Goal: Communication & Community: Share content

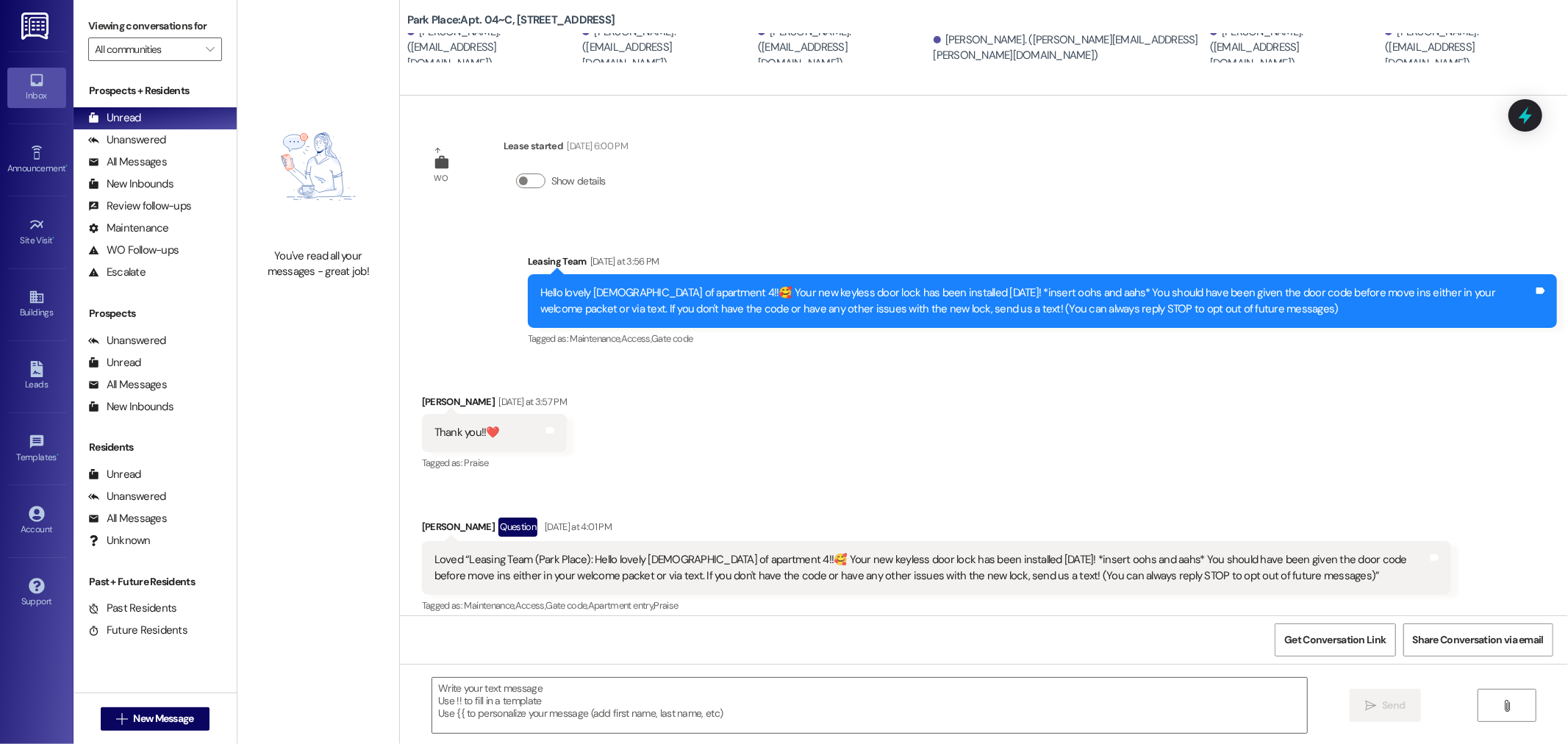
scroll to position [133, 0]
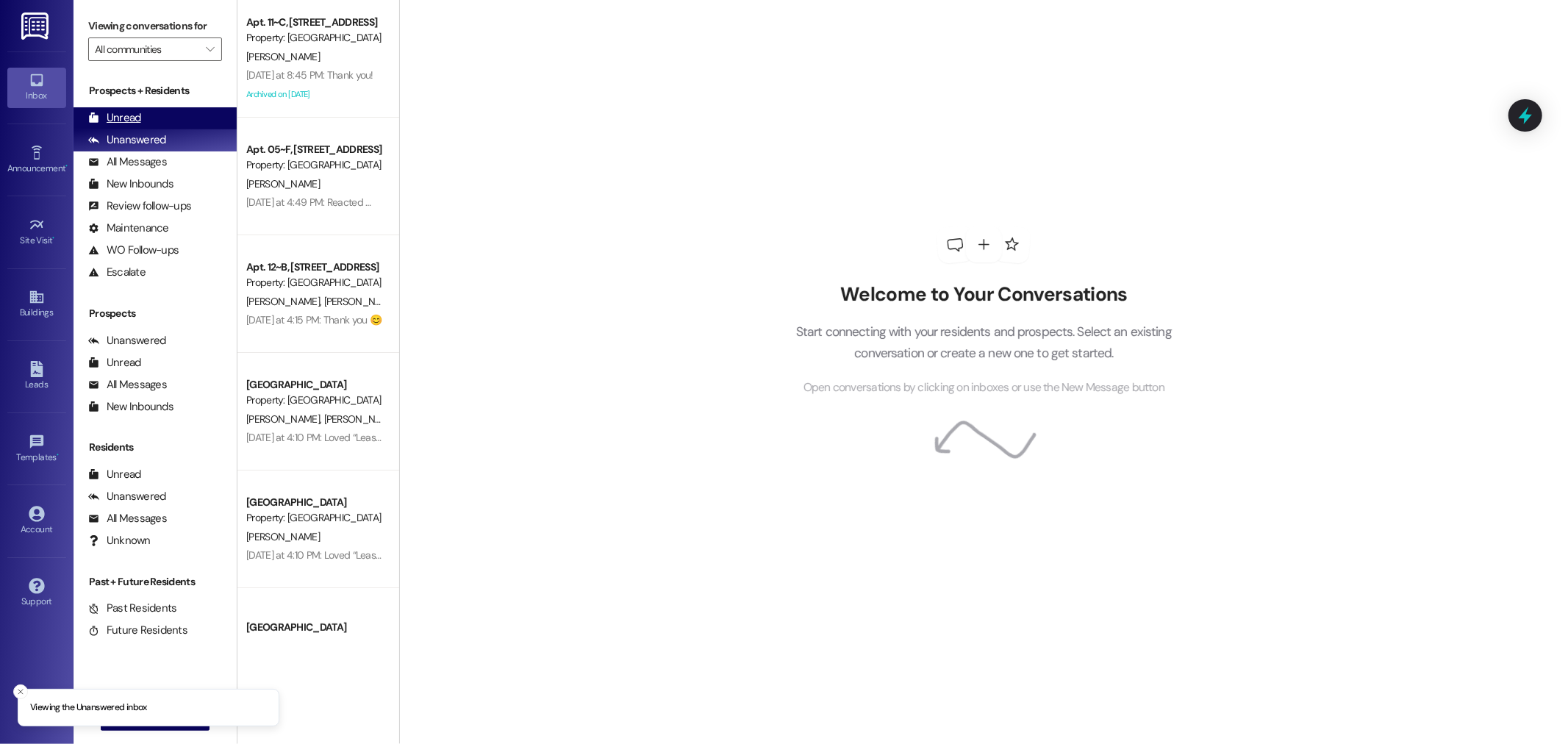
click at [199, 111] on div "Unread (0)" at bounding box center [155, 119] width 163 height 22
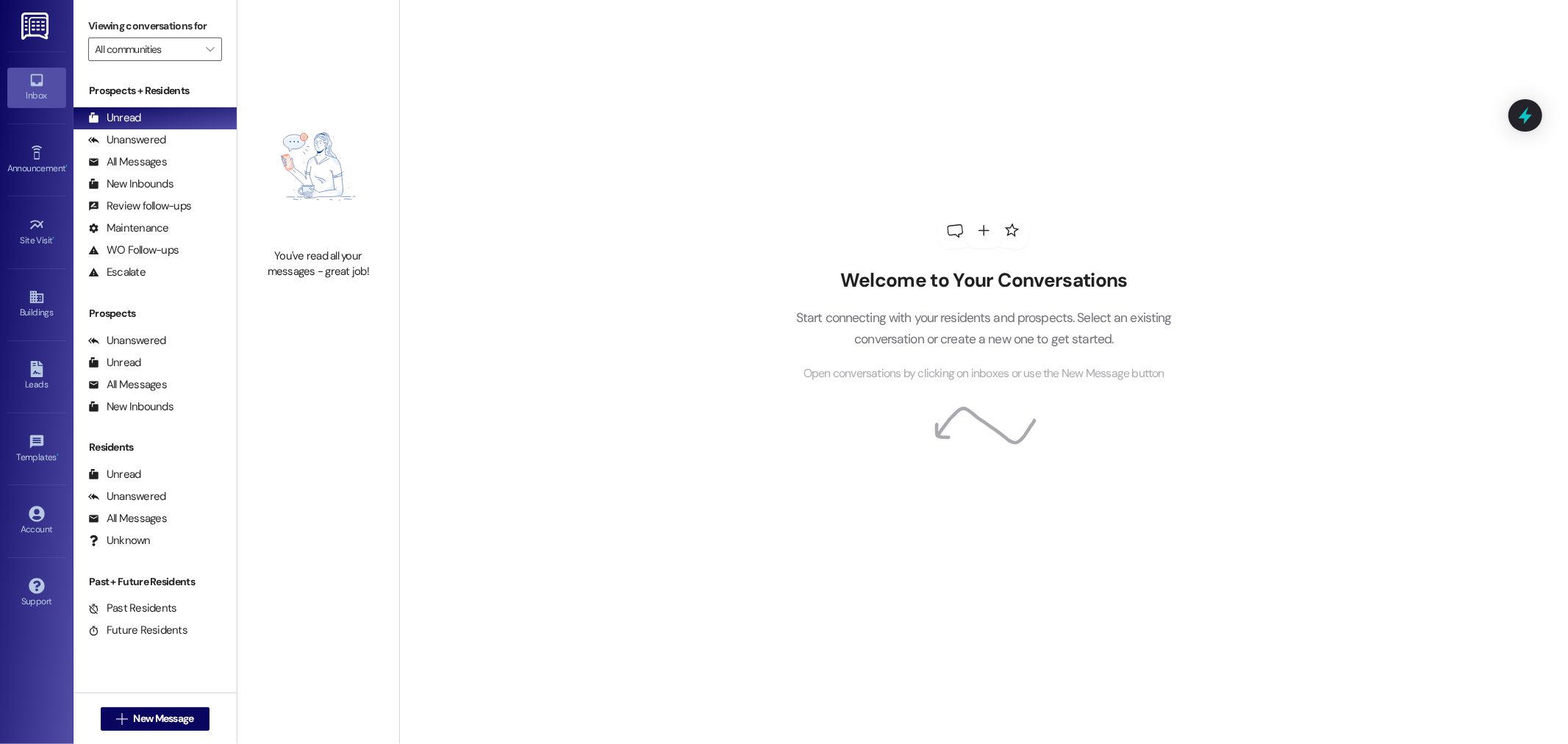
click at [25, 38] on img at bounding box center [36, 26] width 30 height 27
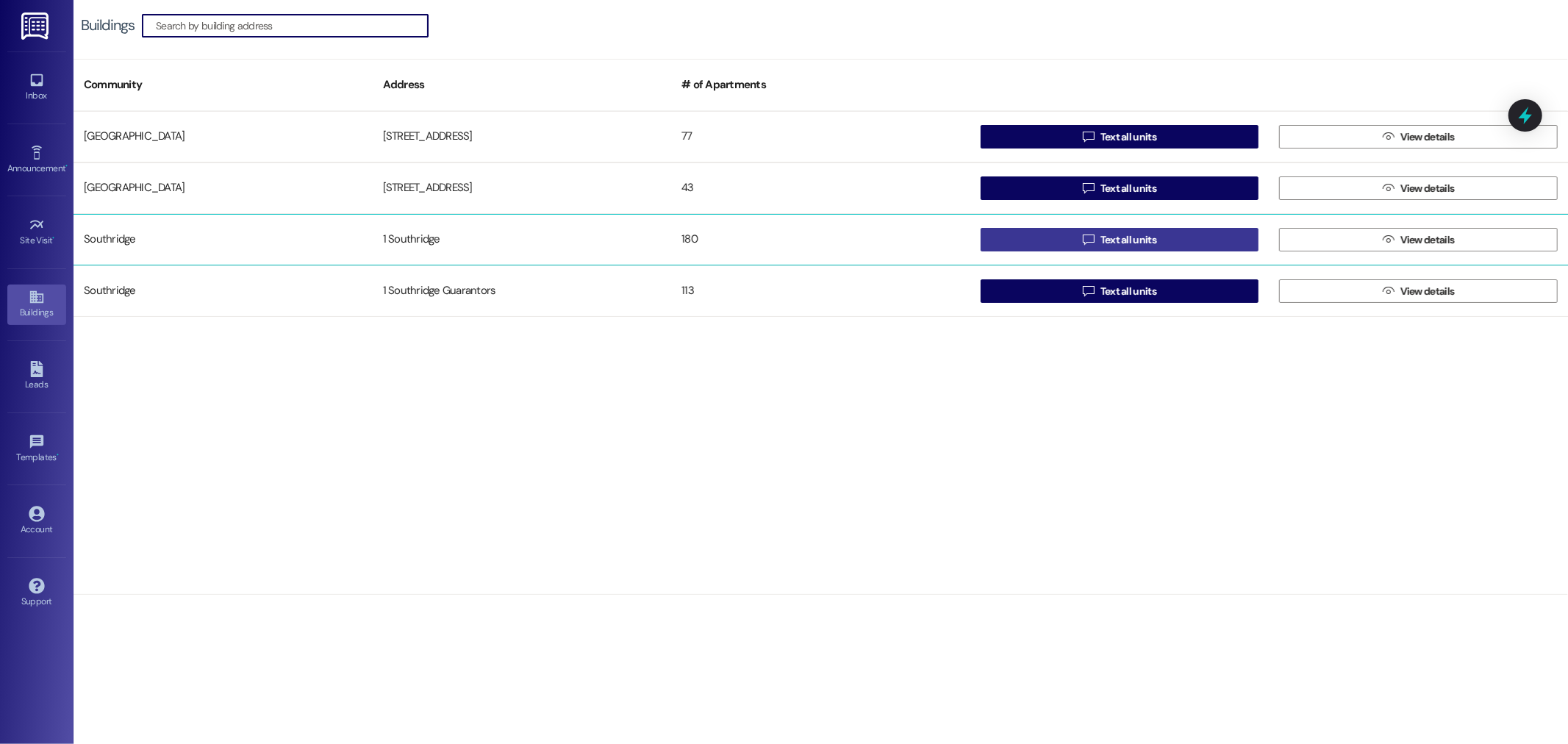
click at [1023, 244] on button " Text all units" at bounding box center [1120, 239] width 279 height 24
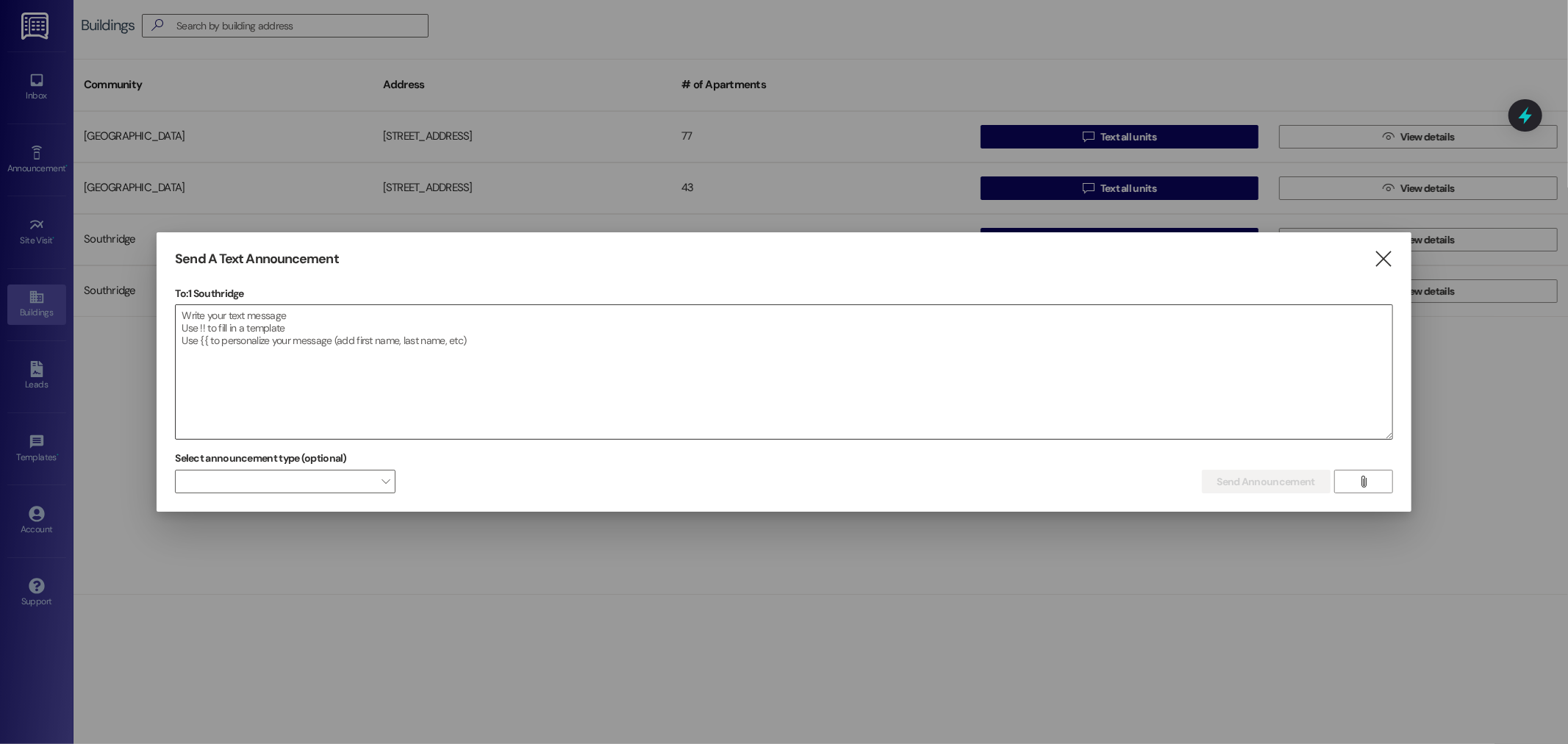
click at [827, 333] on textarea at bounding box center [784, 372] width 1216 height 133
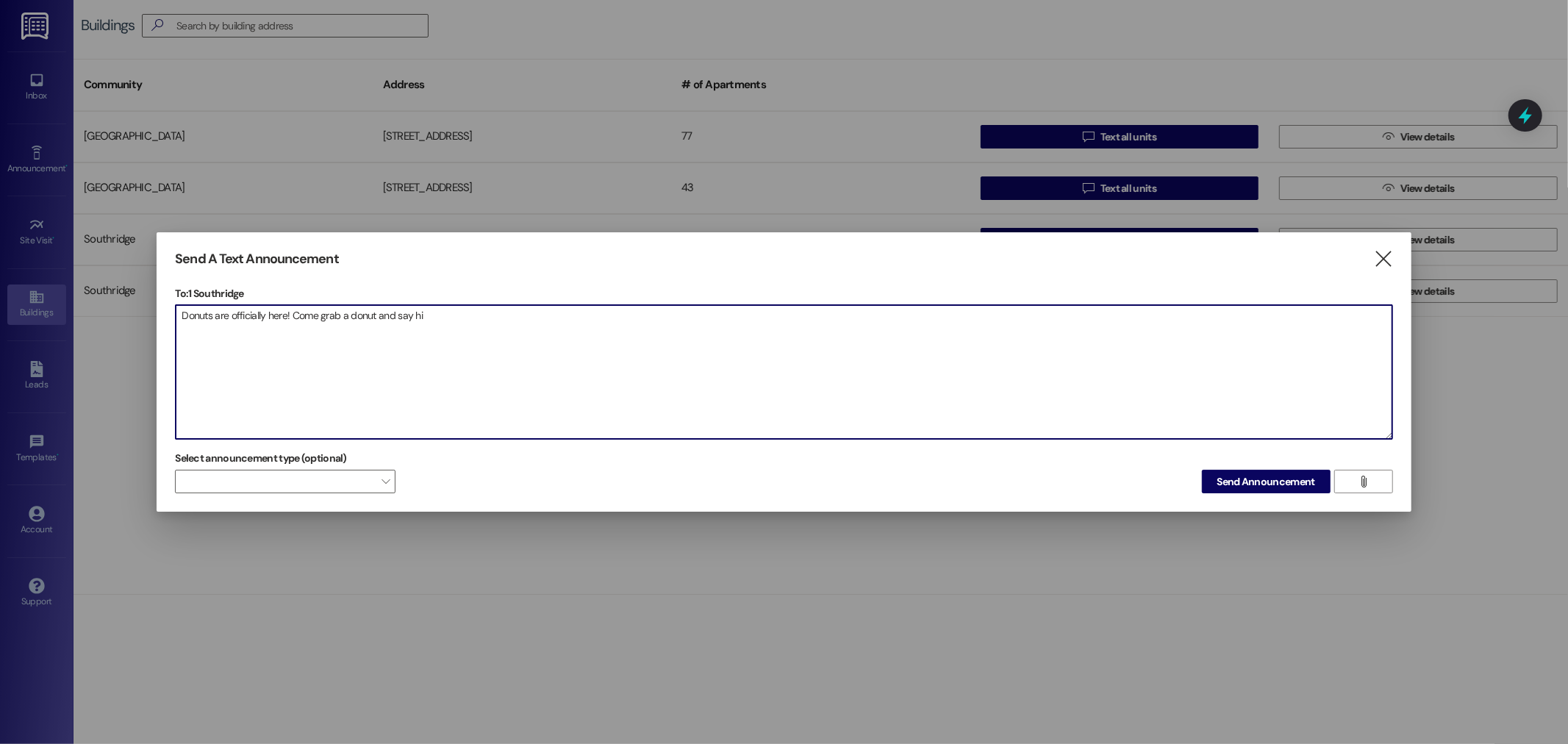
click at [496, 325] on textarea "Donuts are officially here! Come grab a donut and say hi" at bounding box center [784, 372] width 1216 height 133
paste textarea "😊"
drag, startPoint x: 576, startPoint y: 322, endPoint x: 170, endPoint y: 275, distance: 408.7
click at [170, 277] on div "Send A Text Announcement  To: 1 Southridge  Drop image file here Donuts are o…" at bounding box center [784, 372] width 1255 height 280
type textarea "Donuts are officially here! Come grab a donut and say hi 😊"
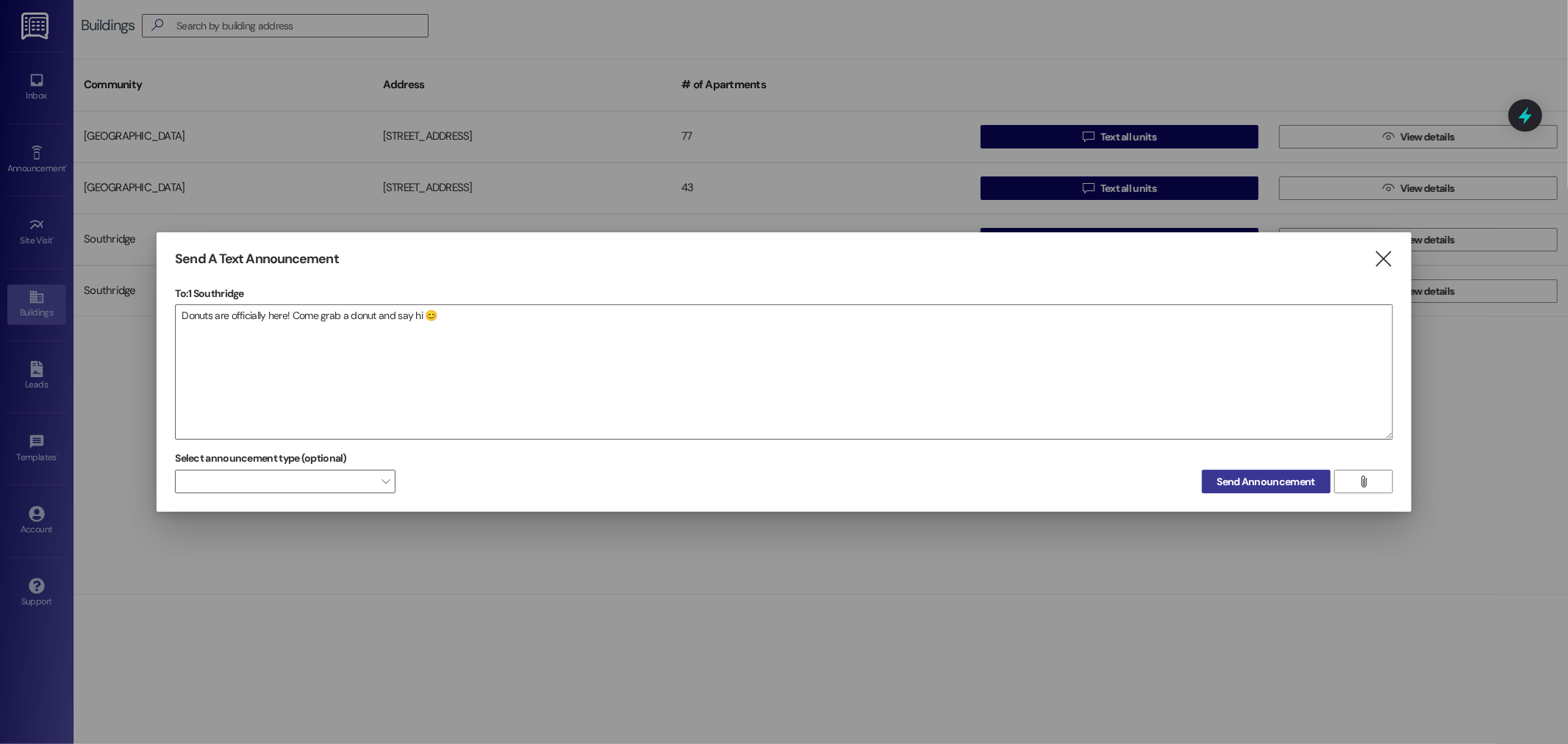
click at [1255, 483] on span "Send Announcement" at bounding box center [1266, 482] width 98 height 16
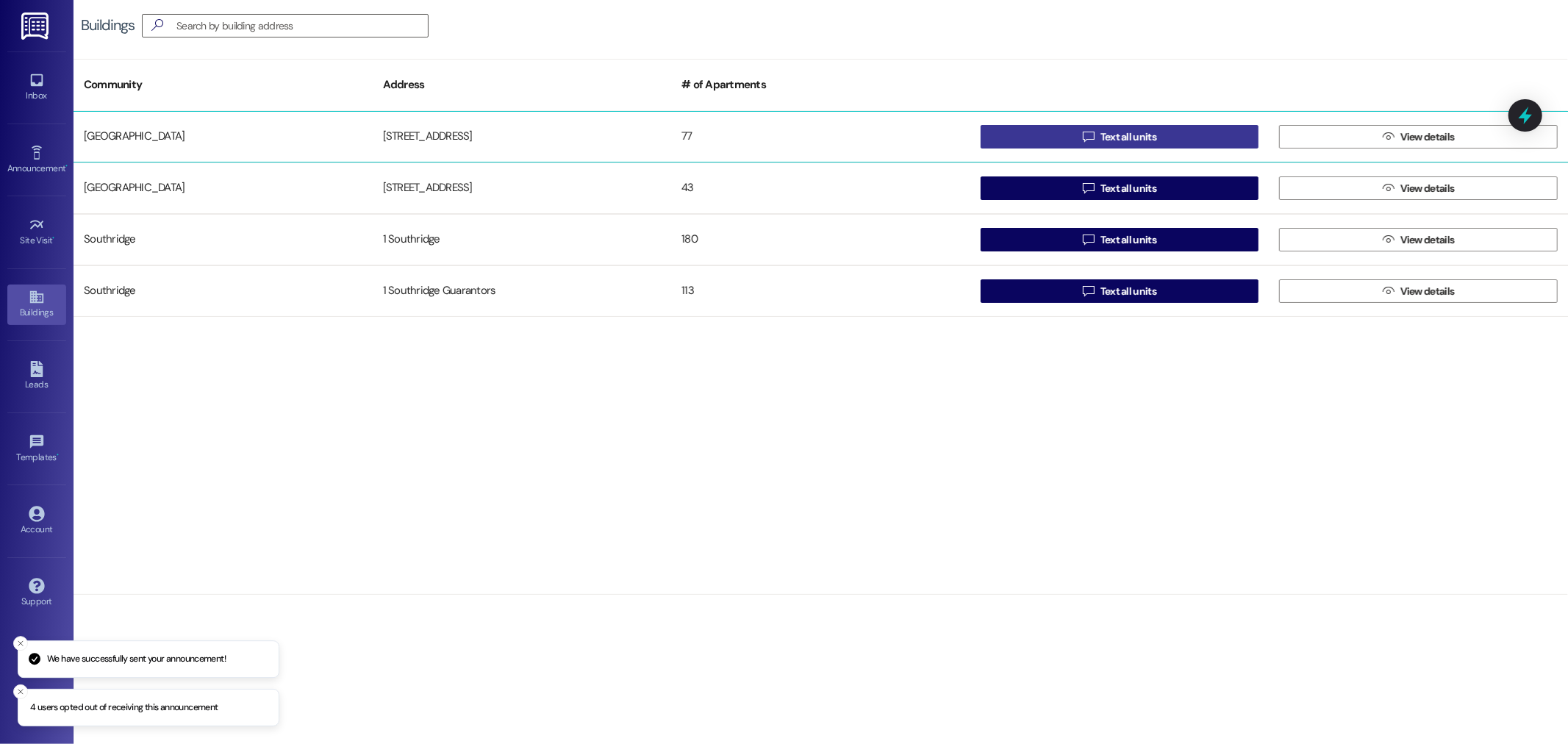
click at [1004, 140] on button " Text all units" at bounding box center [1120, 137] width 279 height 24
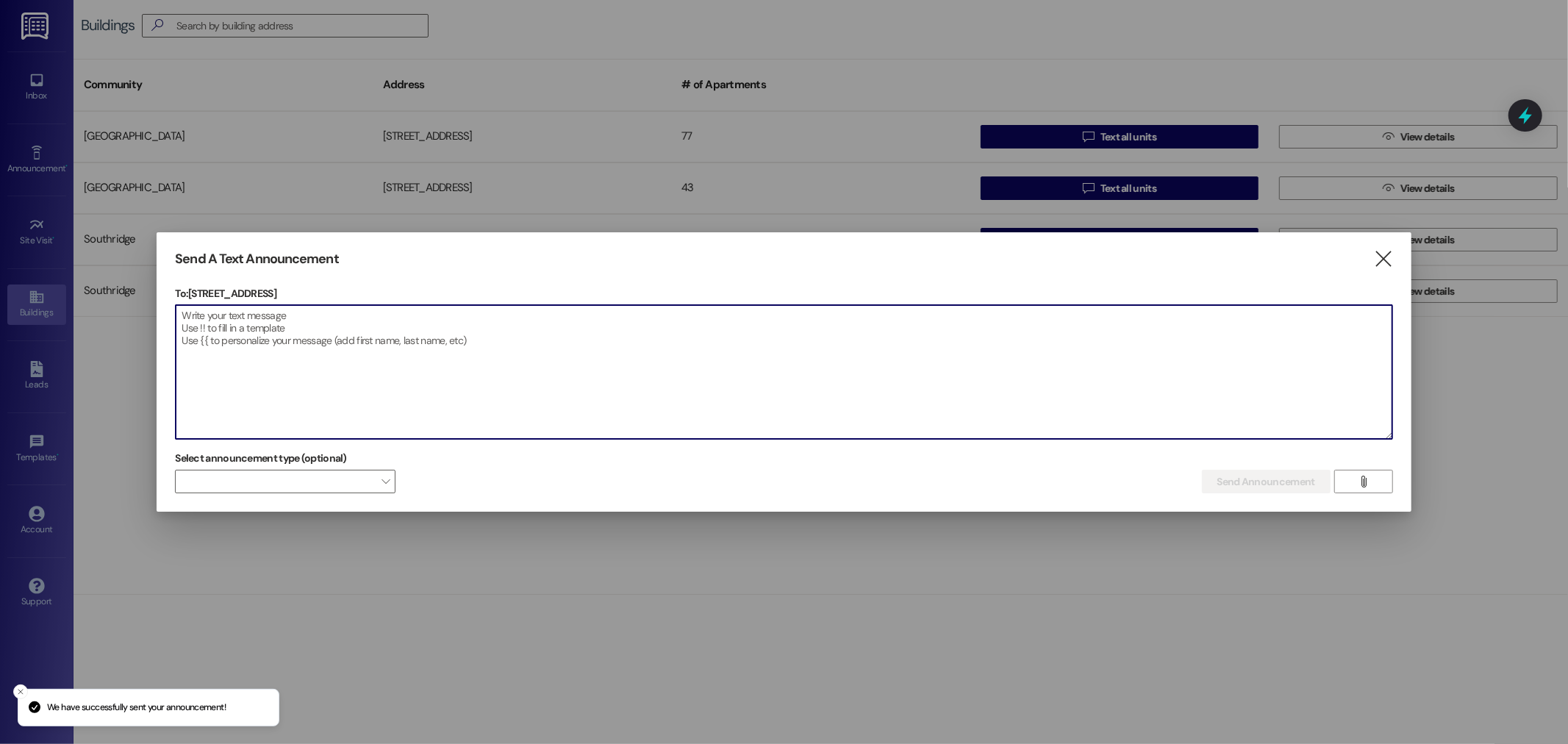
drag, startPoint x: 787, startPoint y: 346, endPoint x: 799, endPoint y: 344, distance: 12.2
click at [788, 345] on textarea at bounding box center [784, 372] width 1216 height 133
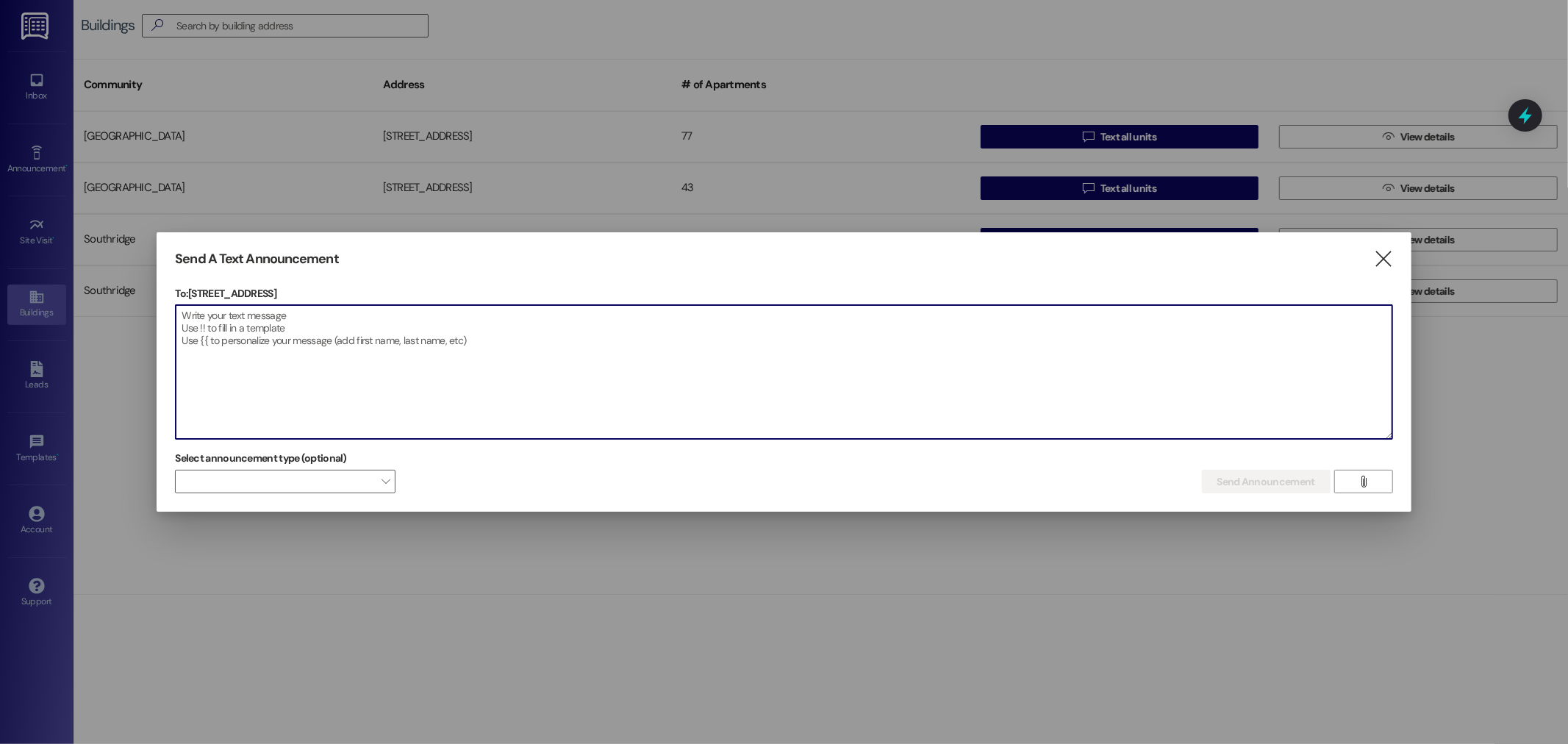
paste textarea "Donuts are officially here! Come grab a donut and say hi 😊"
type textarea "Donuts are officially here! Come grab a donut and say hi 😊"
click at [1247, 486] on span "Send Announcement" at bounding box center [1266, 482] width 98 height 16
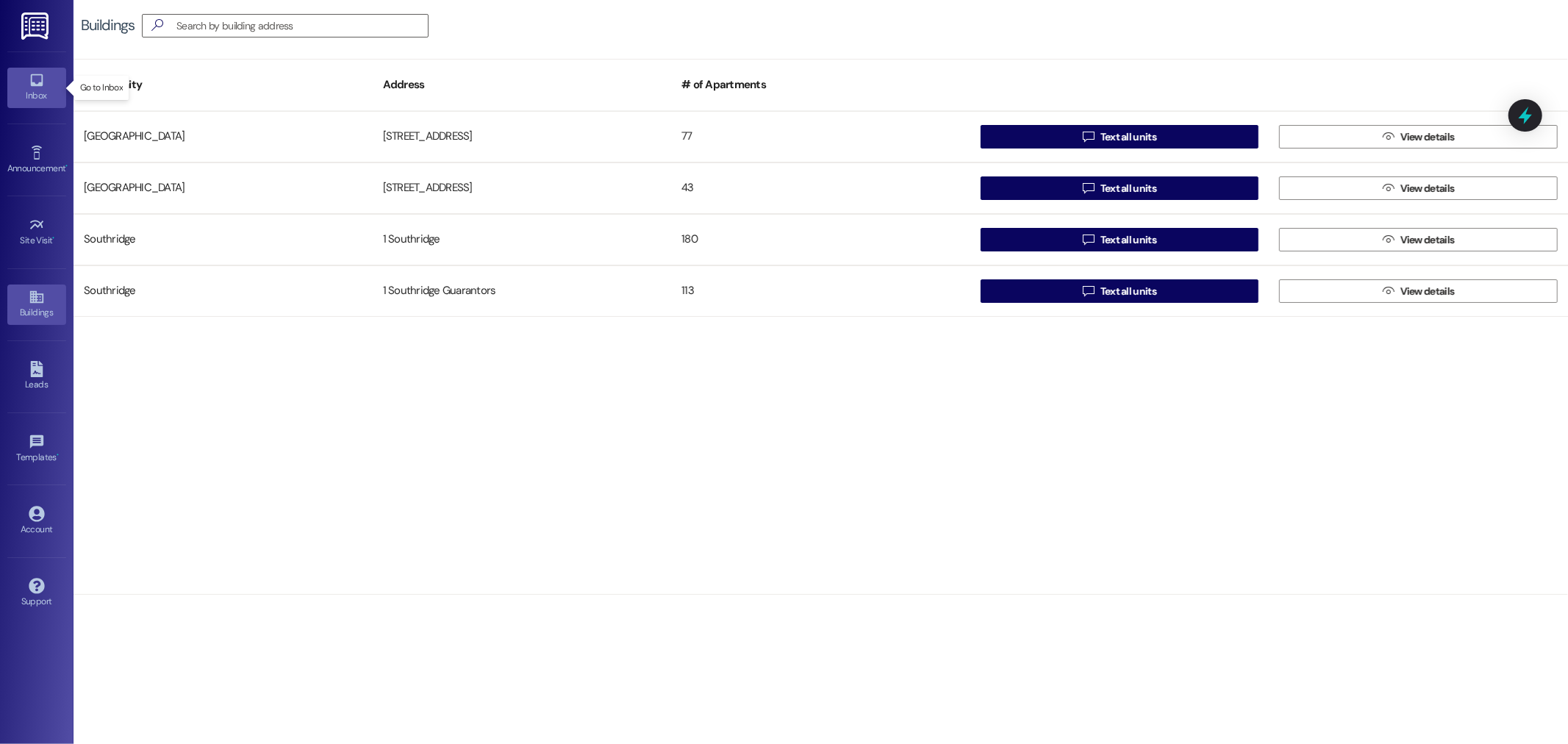
click at [55, 79] on link "Inbox" at bounding box center [36, 87] width 59 height 40
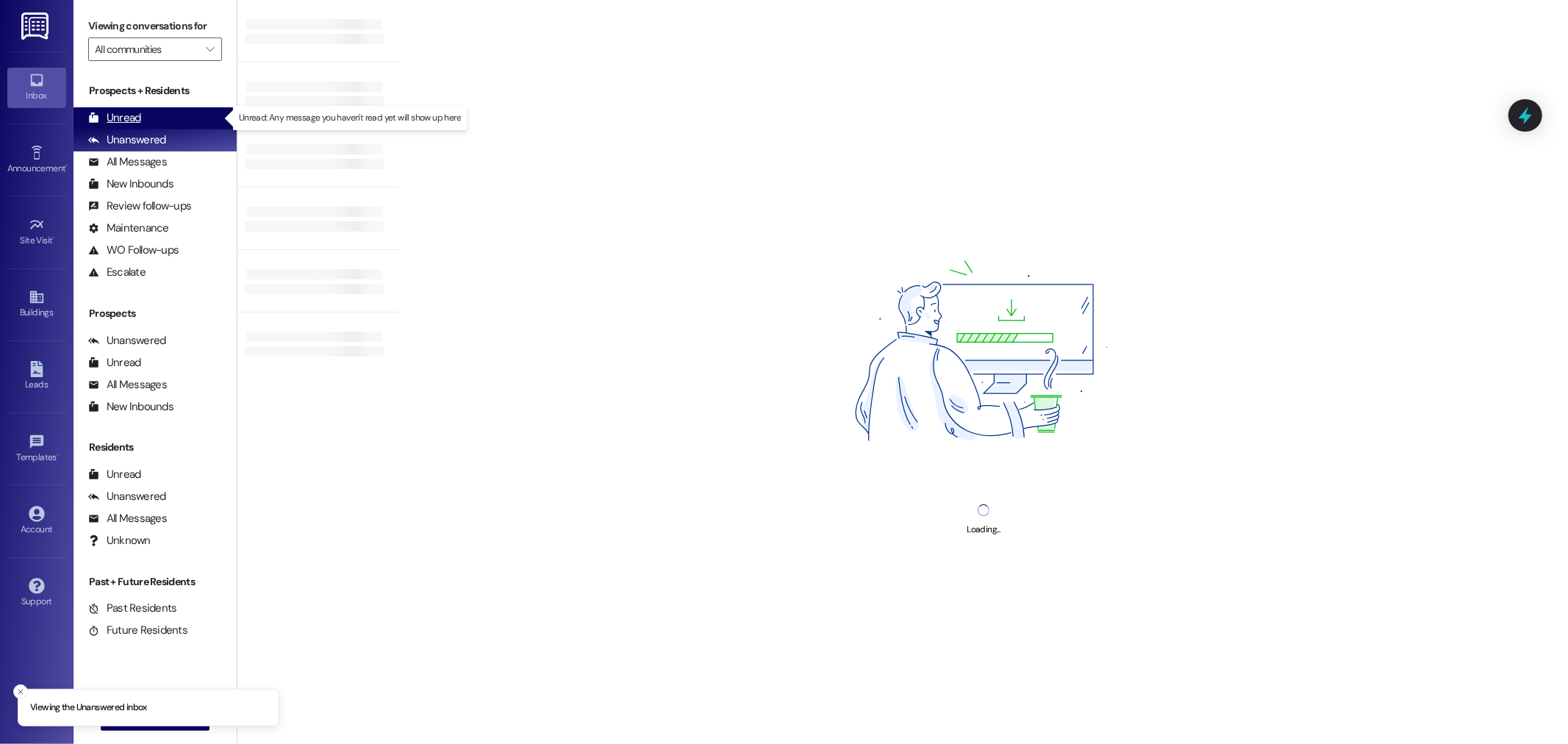
click at [150, 112] on div "Unread (0)" at bounding box center [155, 119] width 163 height 22
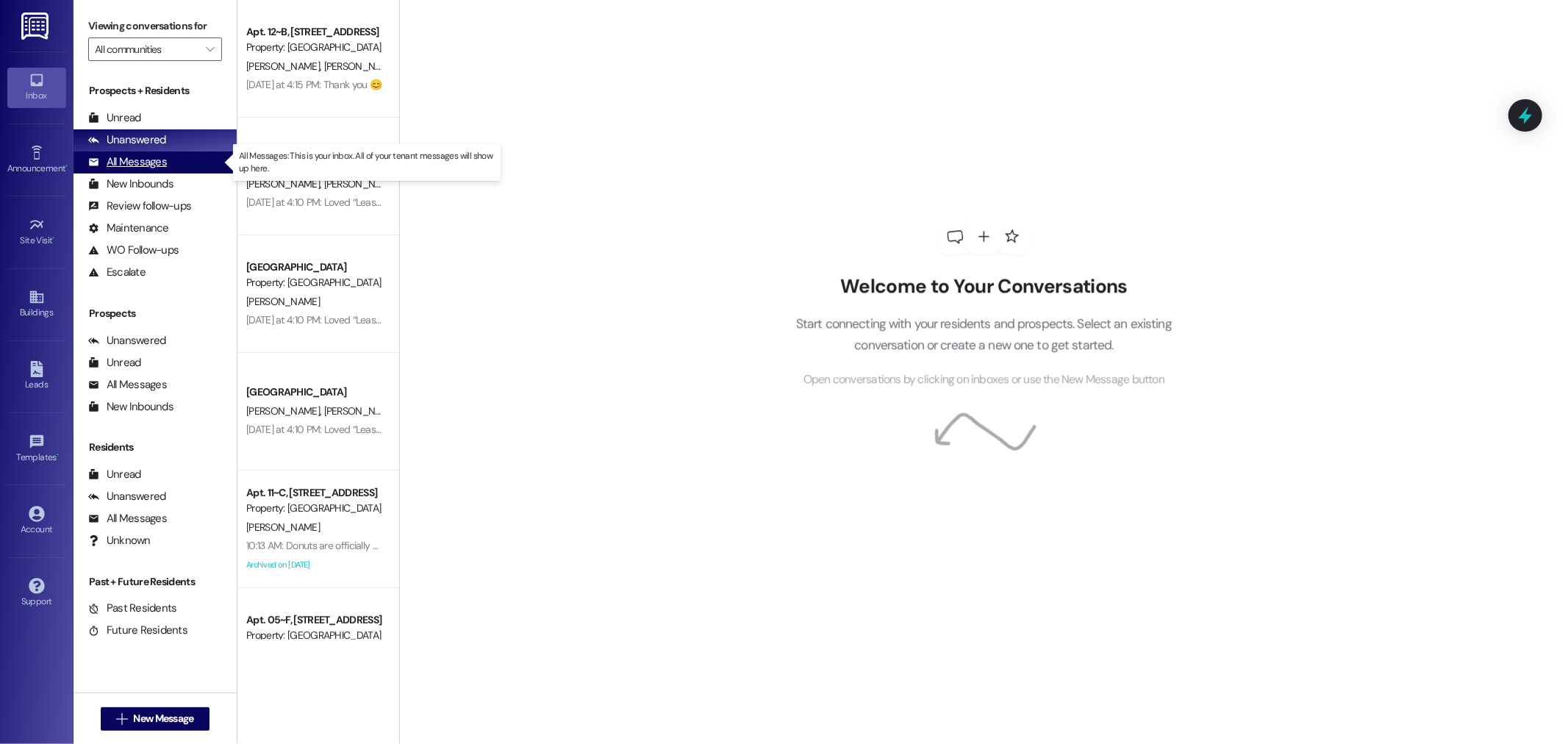
click at [172, 159] on div "All Messages (undefined)" at bounding box center [155, 162] width 163 height 22
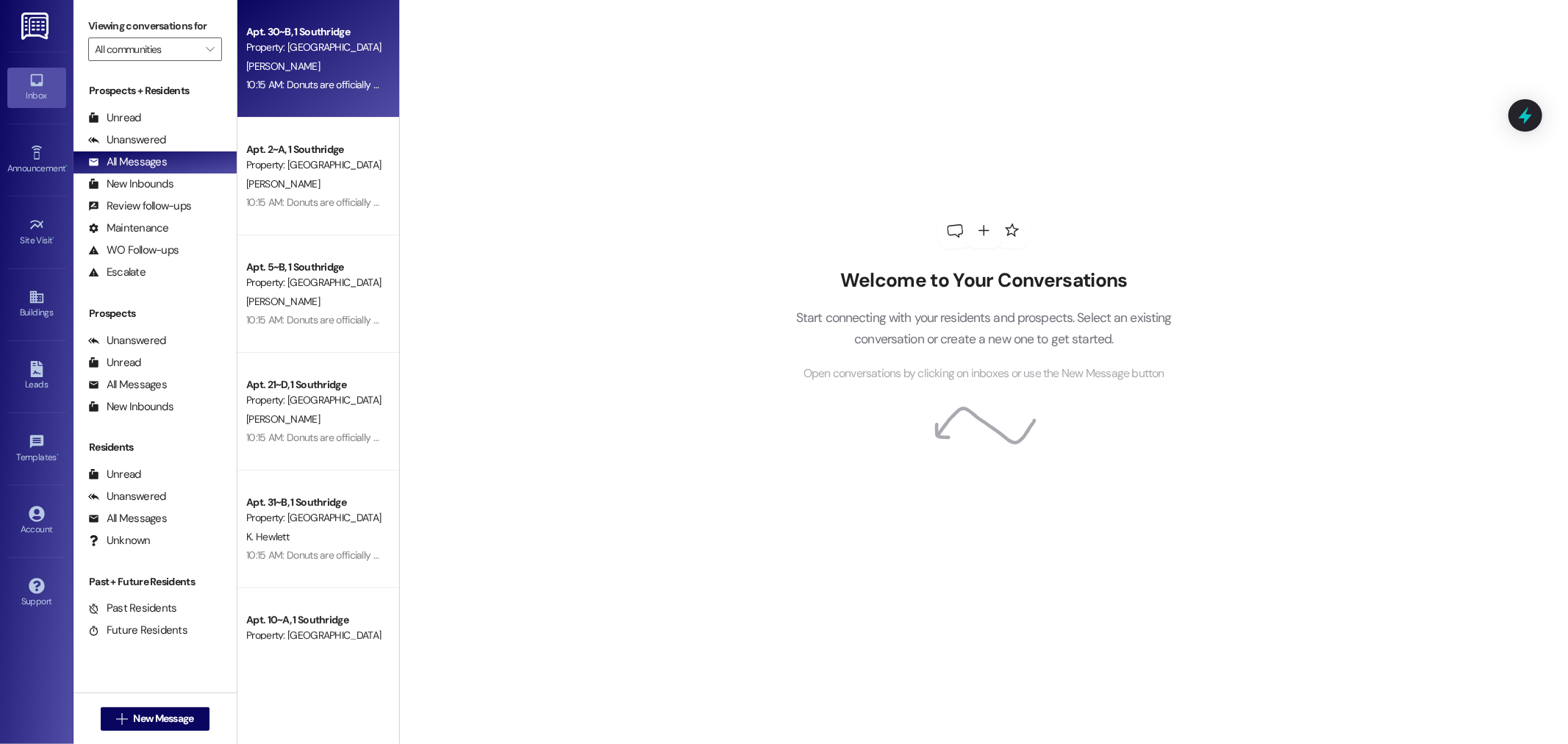
click at [351, 97] on div "Apt. 30~B, 1 Southridge Property: Southridge A. Briscoe 10:15 AM: Donuts are of…" at bounding box center [318, 59] width 162 height 118
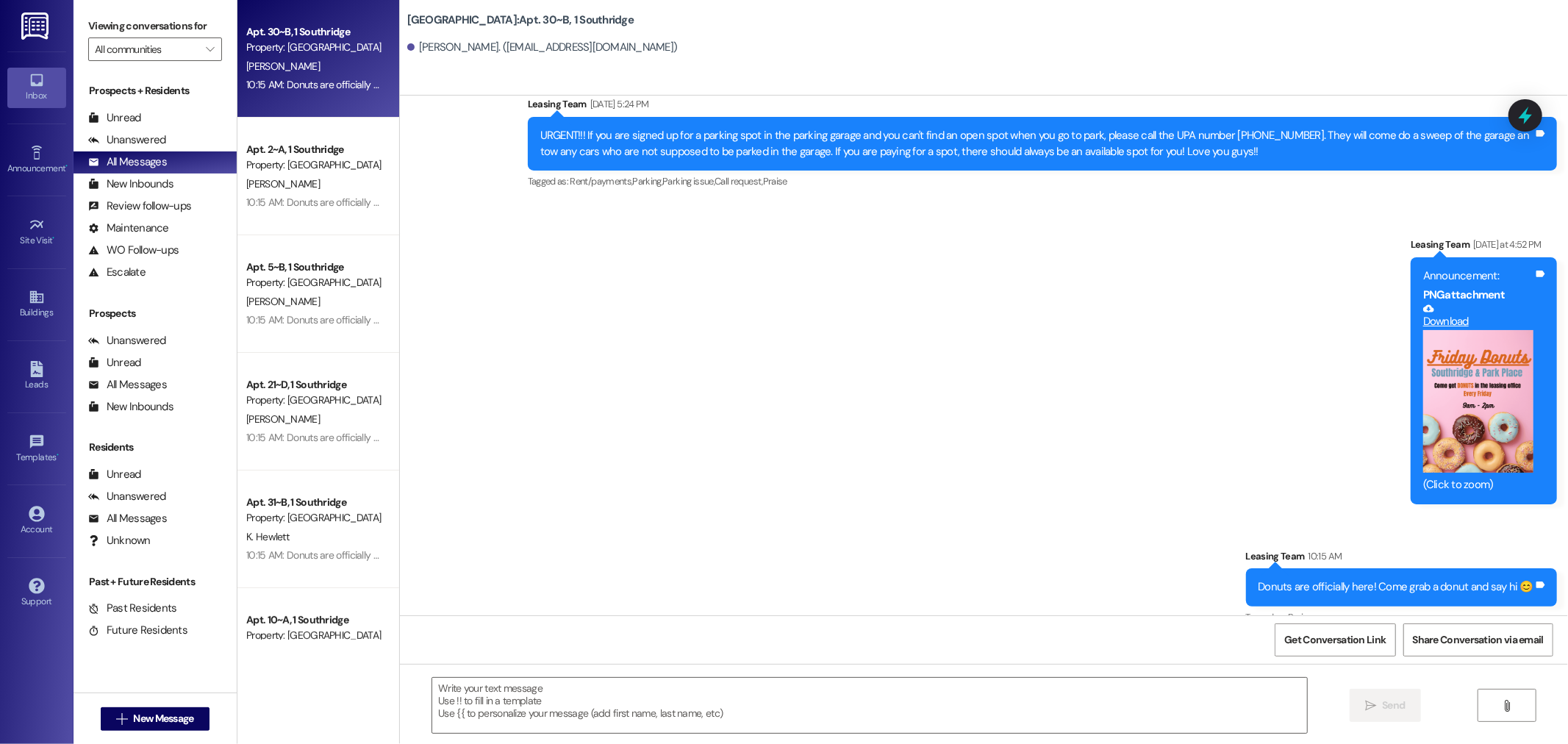
scroll to position [2350, 0]
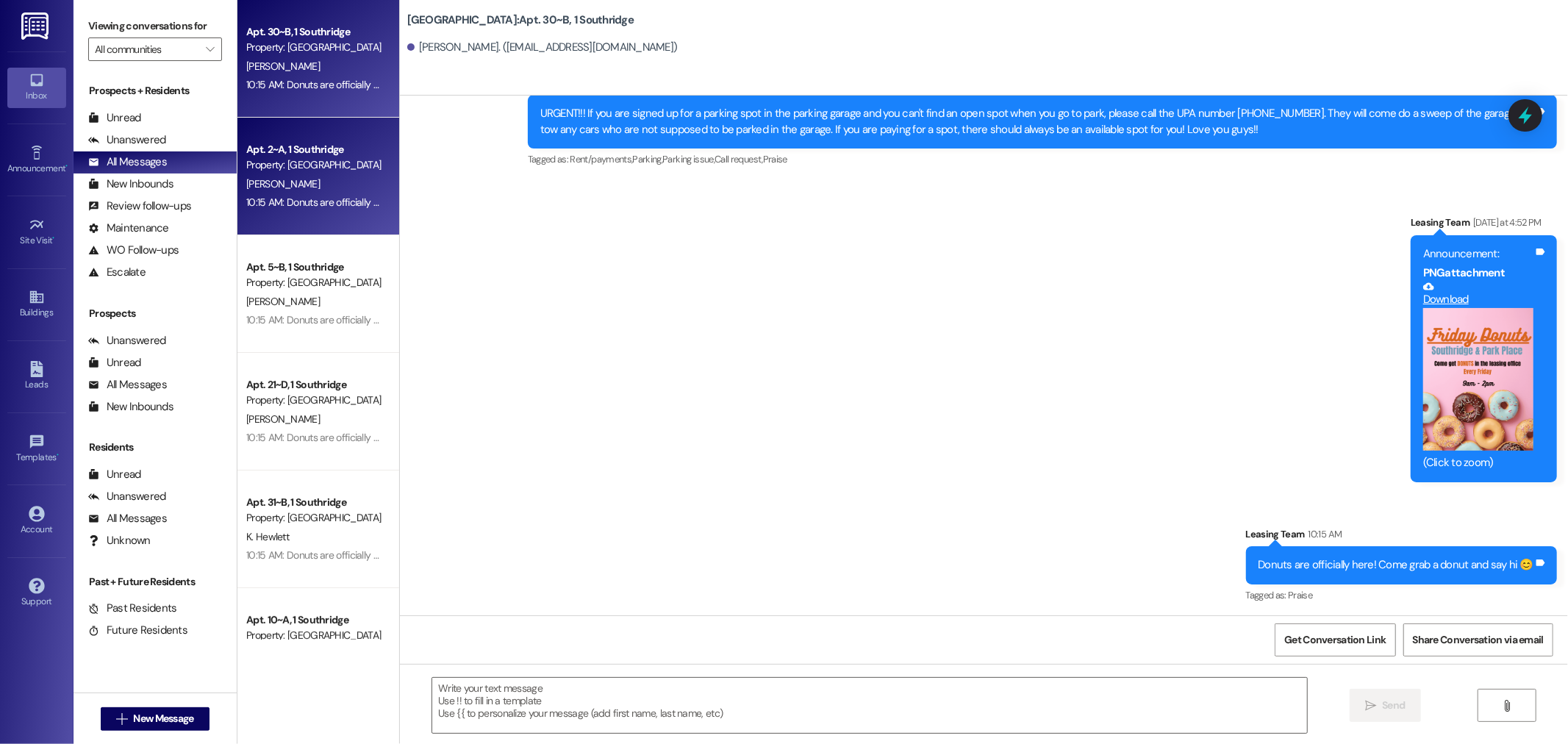
click at [314, 165] on div "Property: Southridge" at bounding box center [314, 165] width 136 height 16
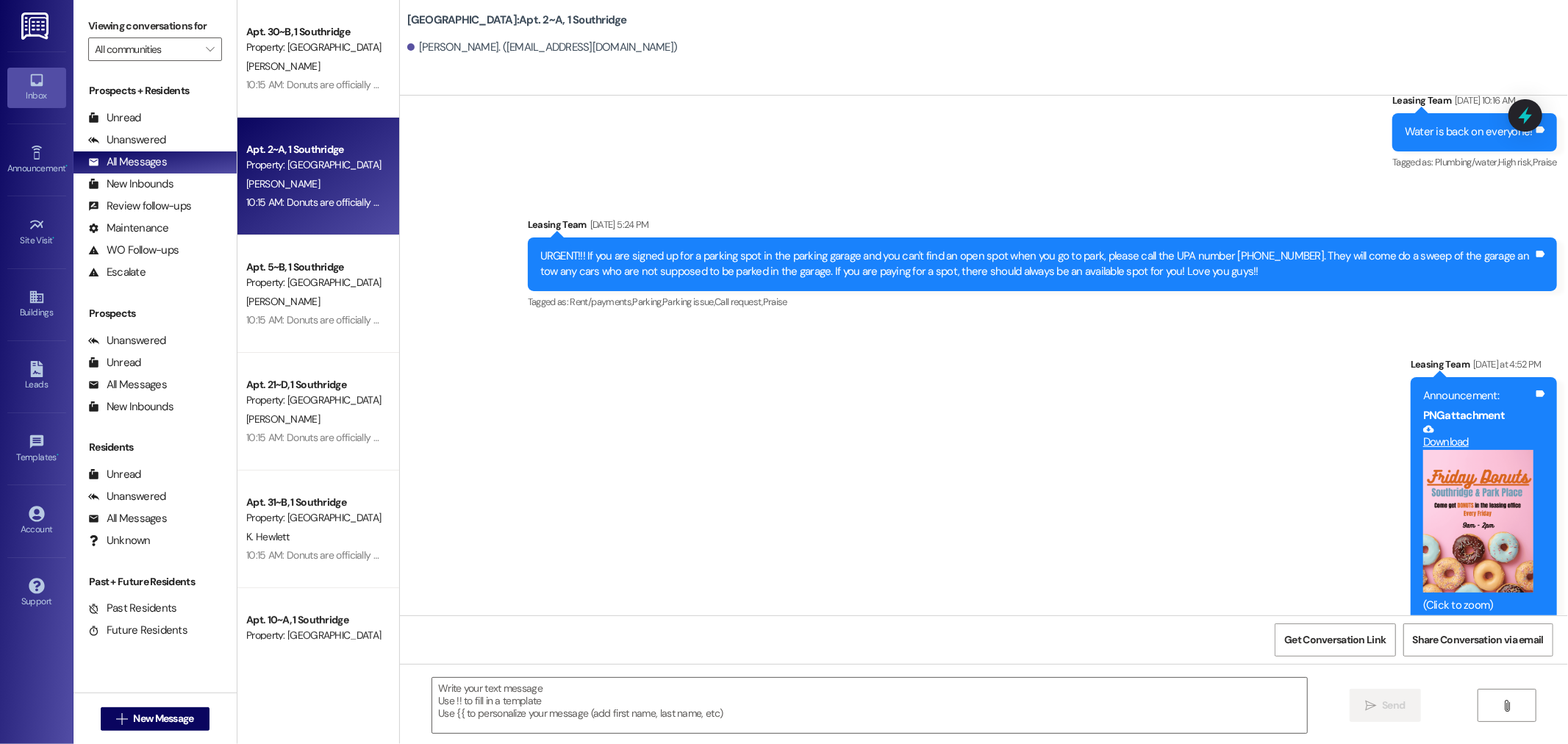
scroll to position [74300, 0]
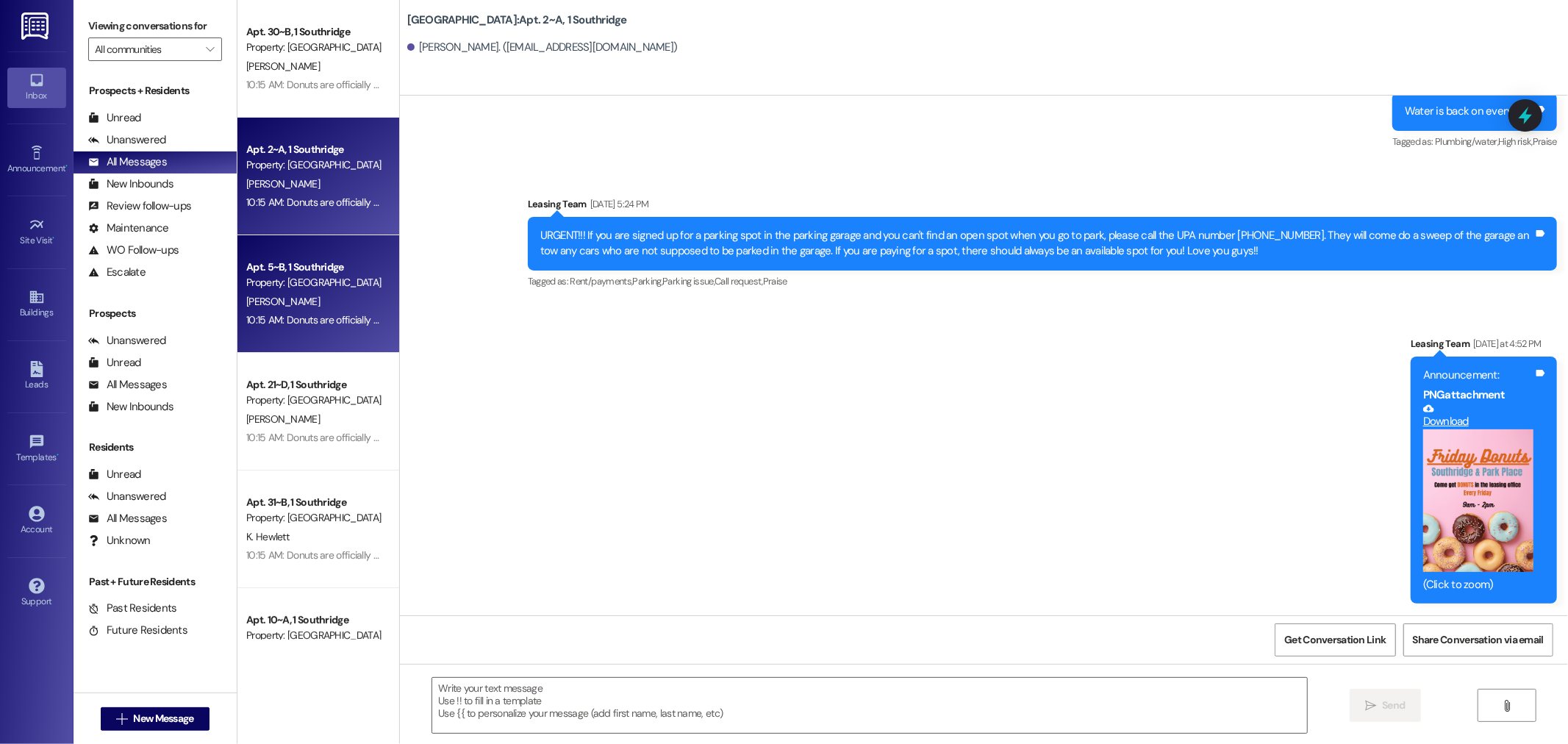
click at [307, 297] on div "R. Ausborne" at bounding box center [314, 301] width 139 height 18
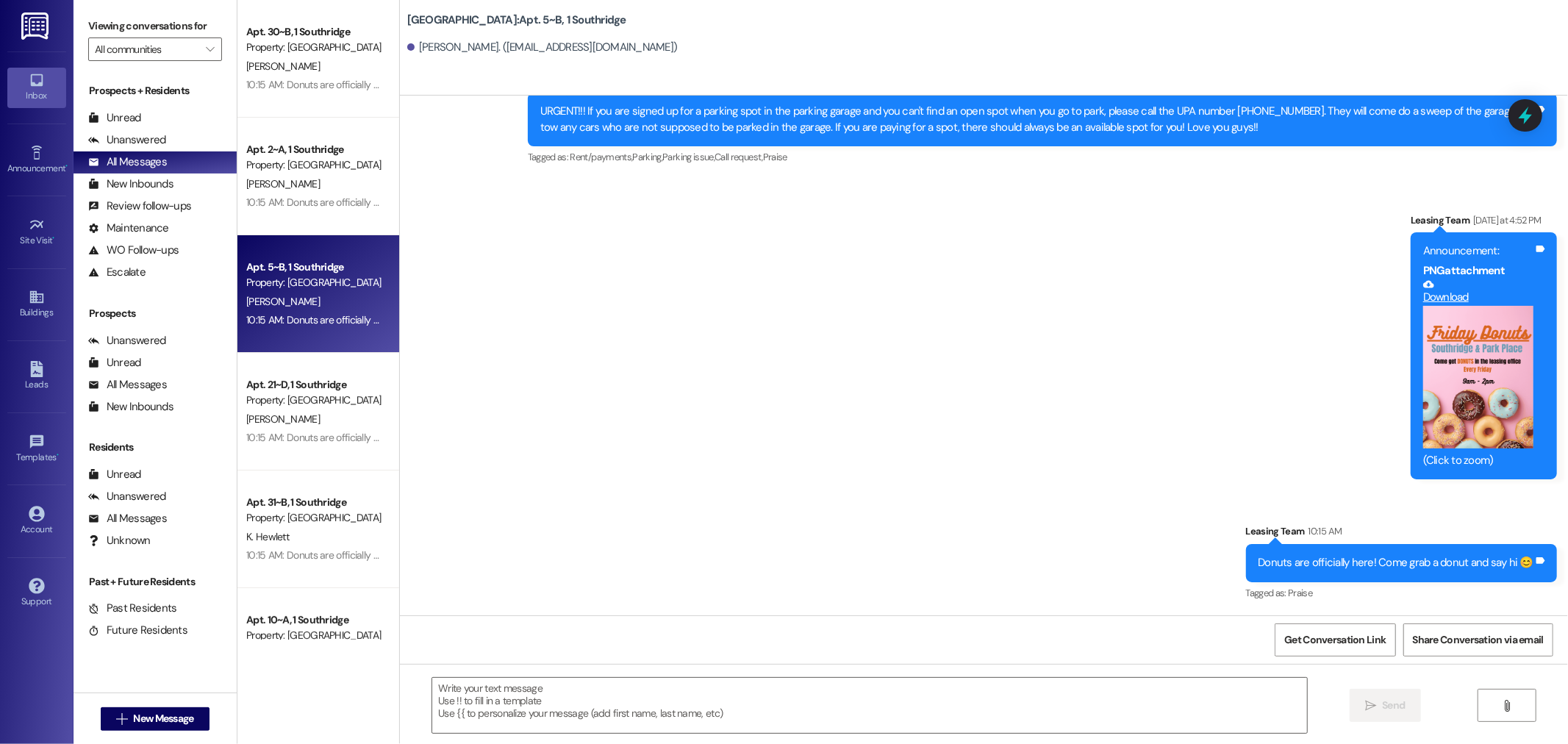
scroll to position [3083, 0]
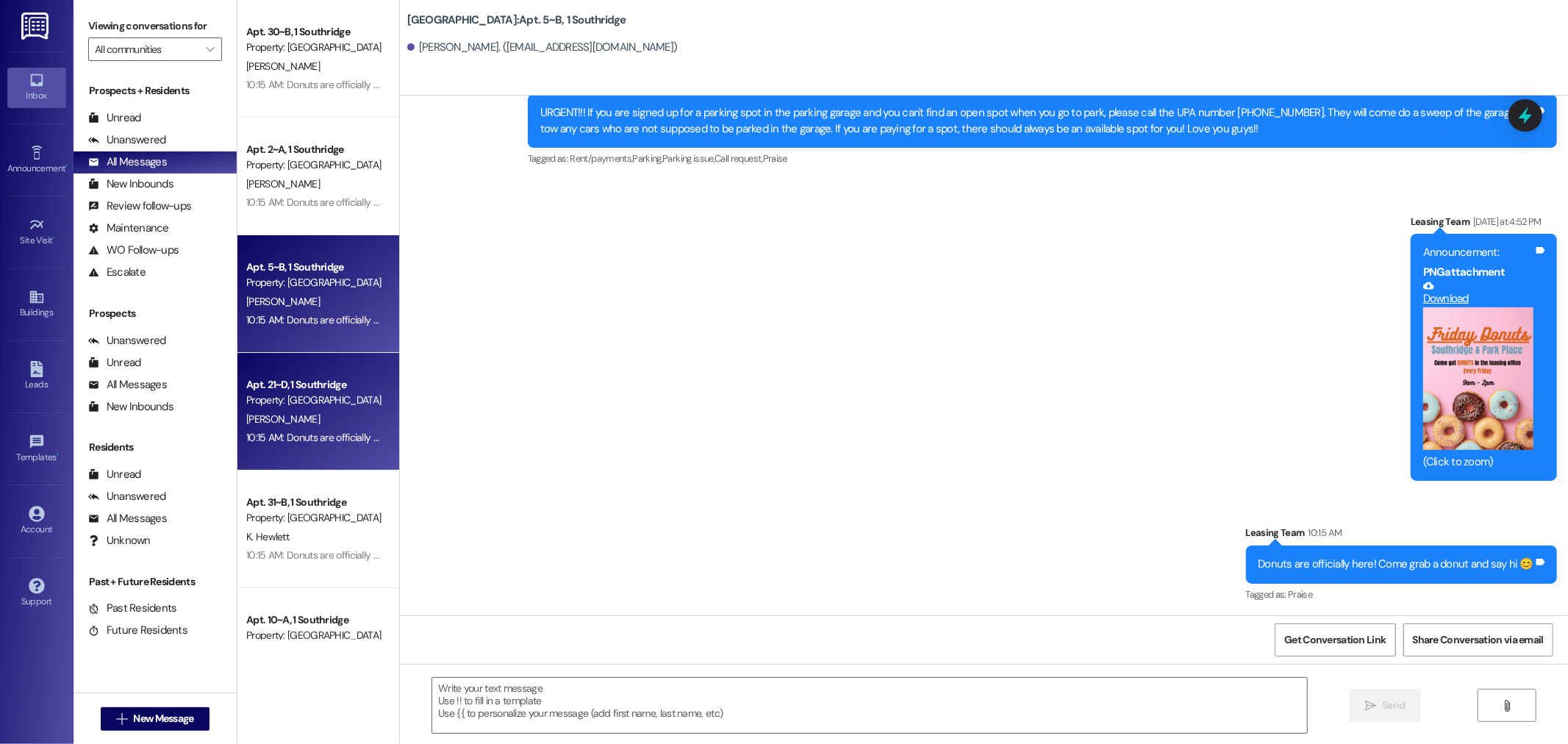
click at [268, 415] on div "B. Jolley" at bounding box center [314, 419] width 139 height 18
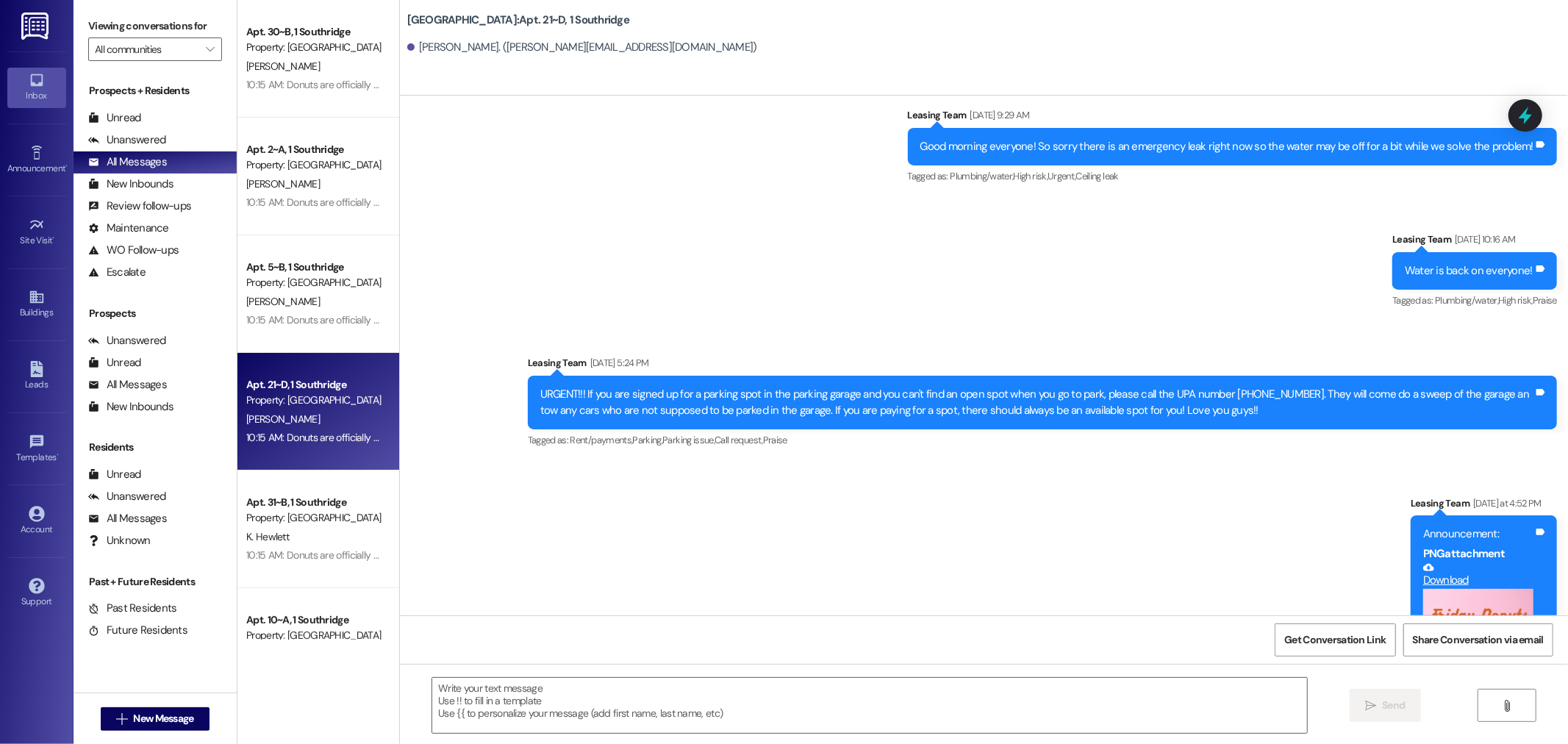
scroll to position [2440, 0]
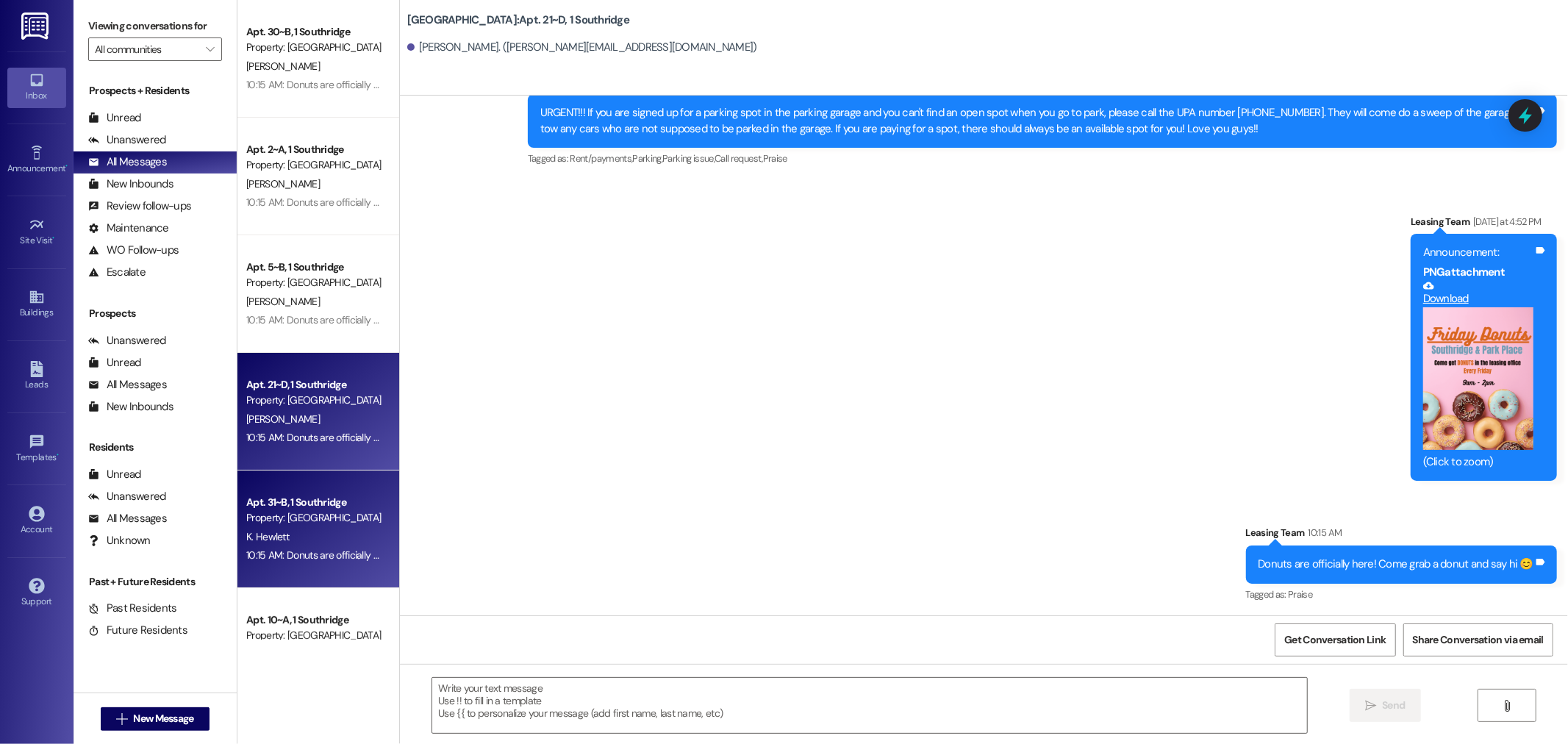
click at [348, 538] on div "K. Hewlett" at bounding box center [314, 536] width 139 height 18
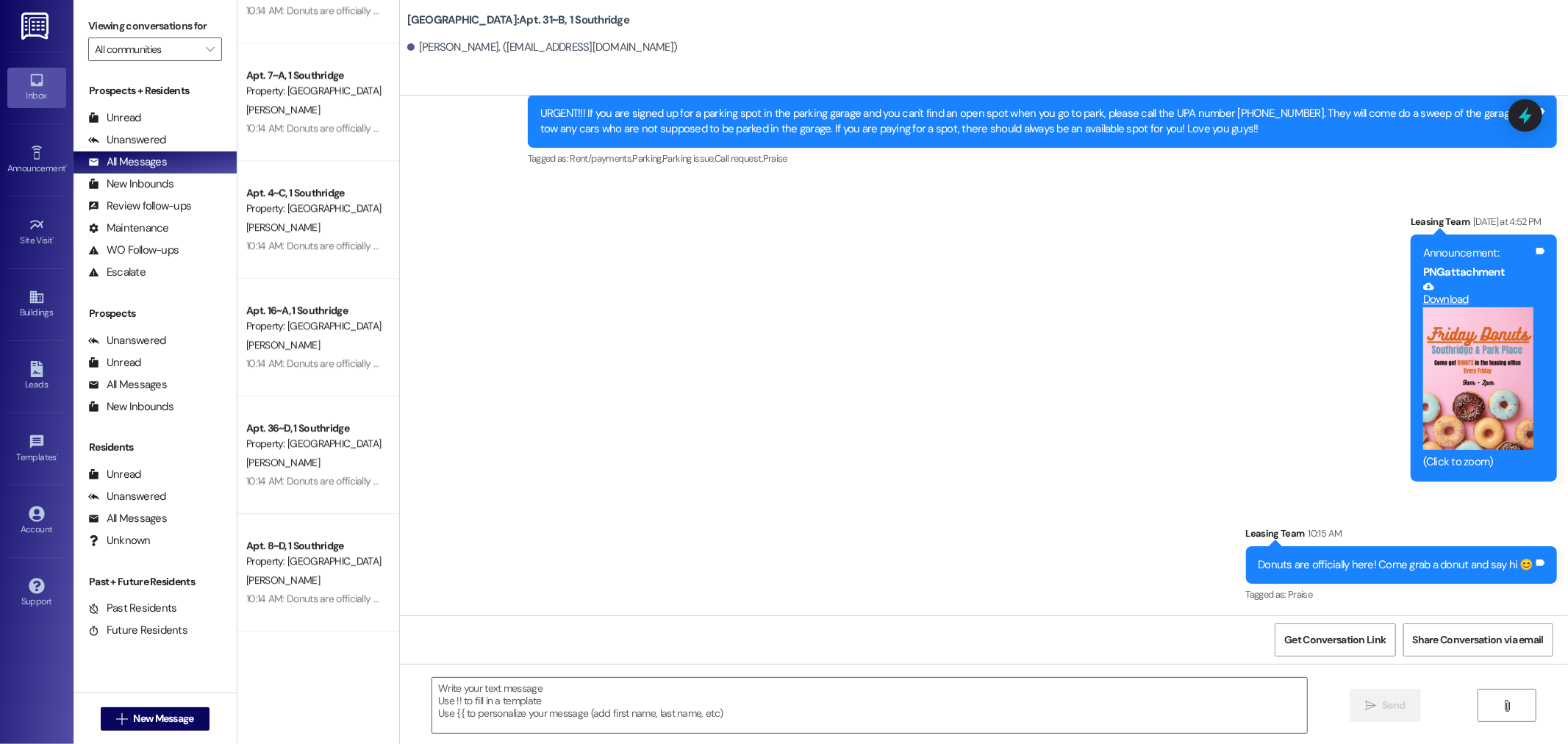
scroll to position [3348, 0]
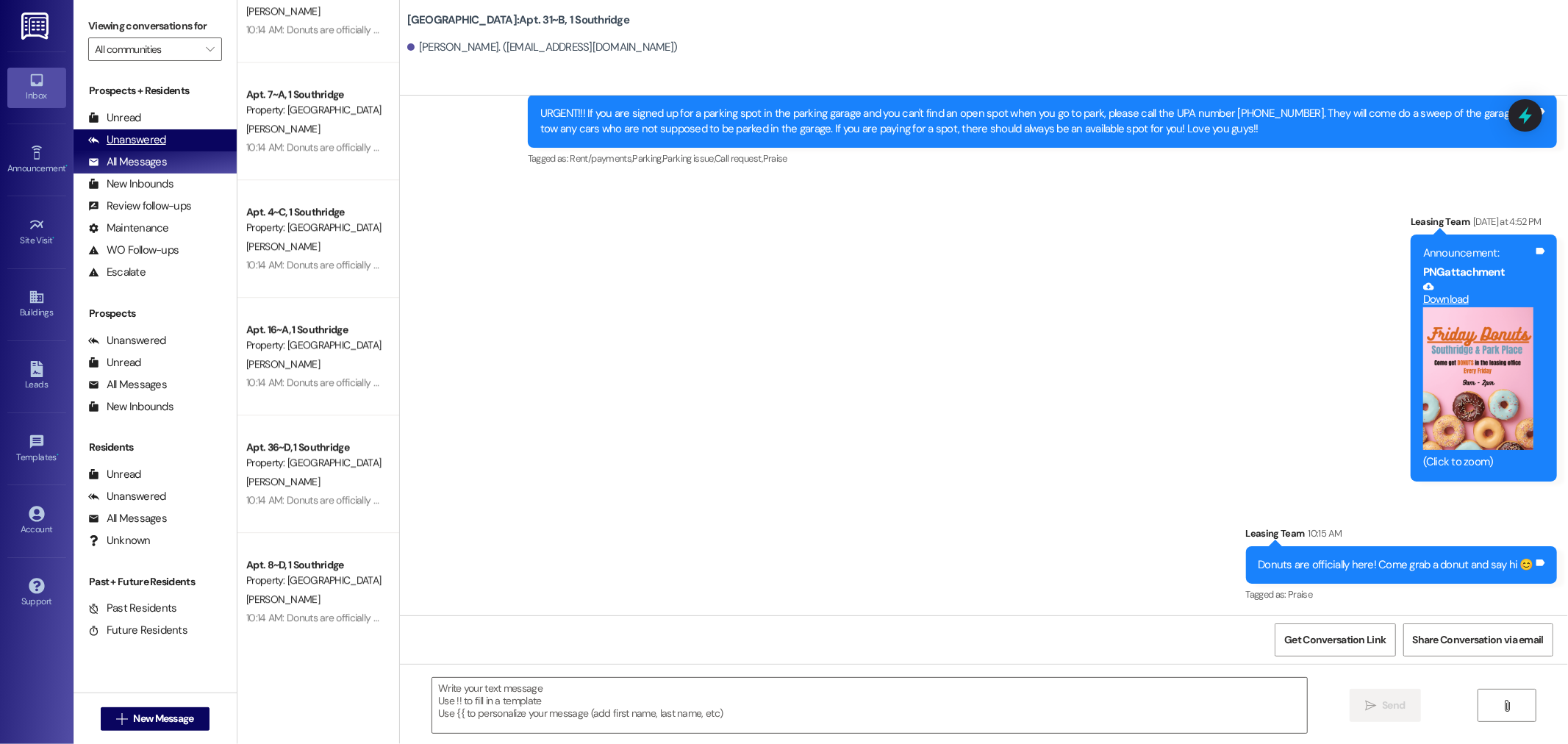
click at [125, 144] on div "Unanswered" at bounding box center [126, 140] width 78 height 16
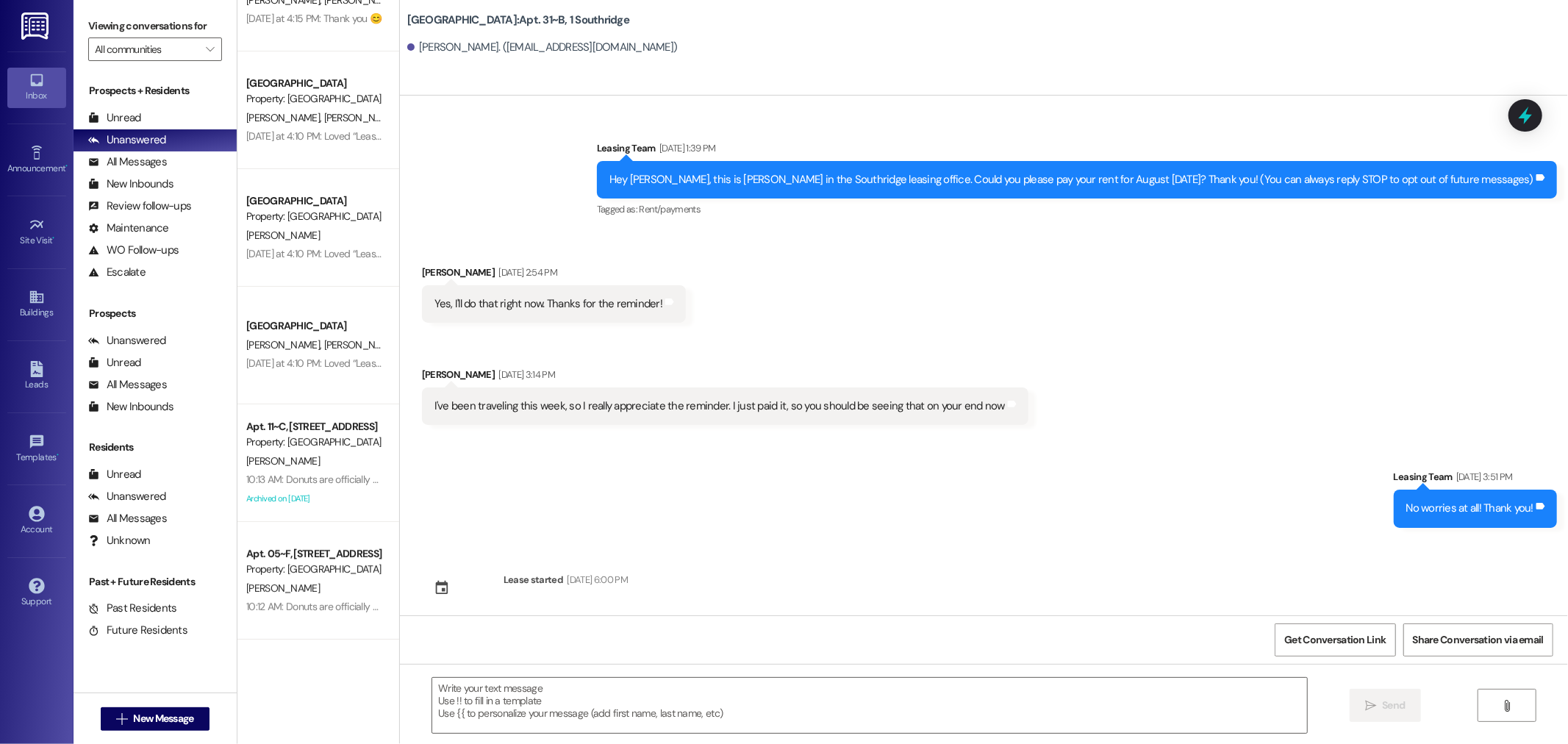
scroll to position [0, 0]
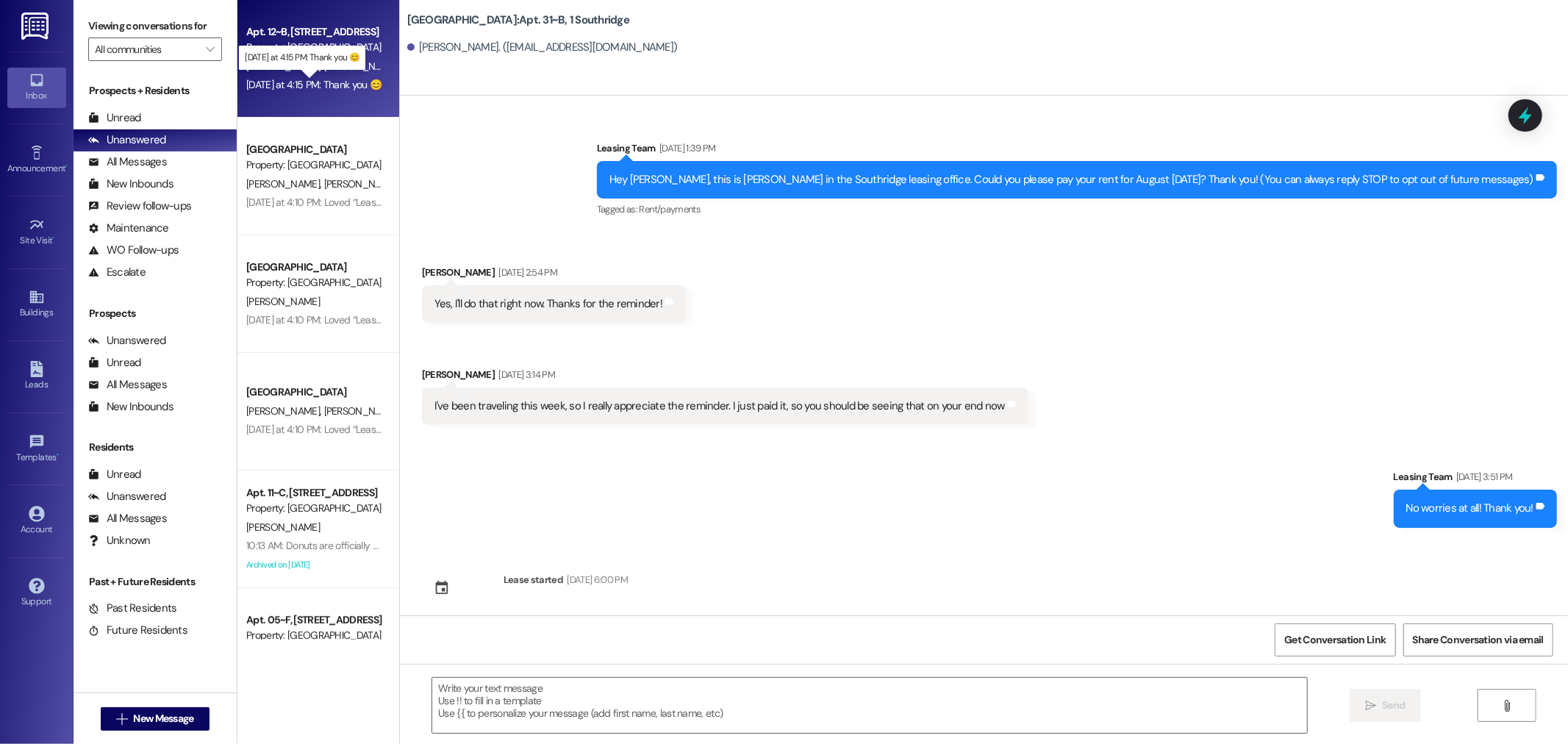
click at [276, 83] on div "Yesterday at 4:15 PM: Thank you 😊 Yesterday at 4:15 PM: Thank you 😊" at bounding box center [314, 84] width 135 height 13
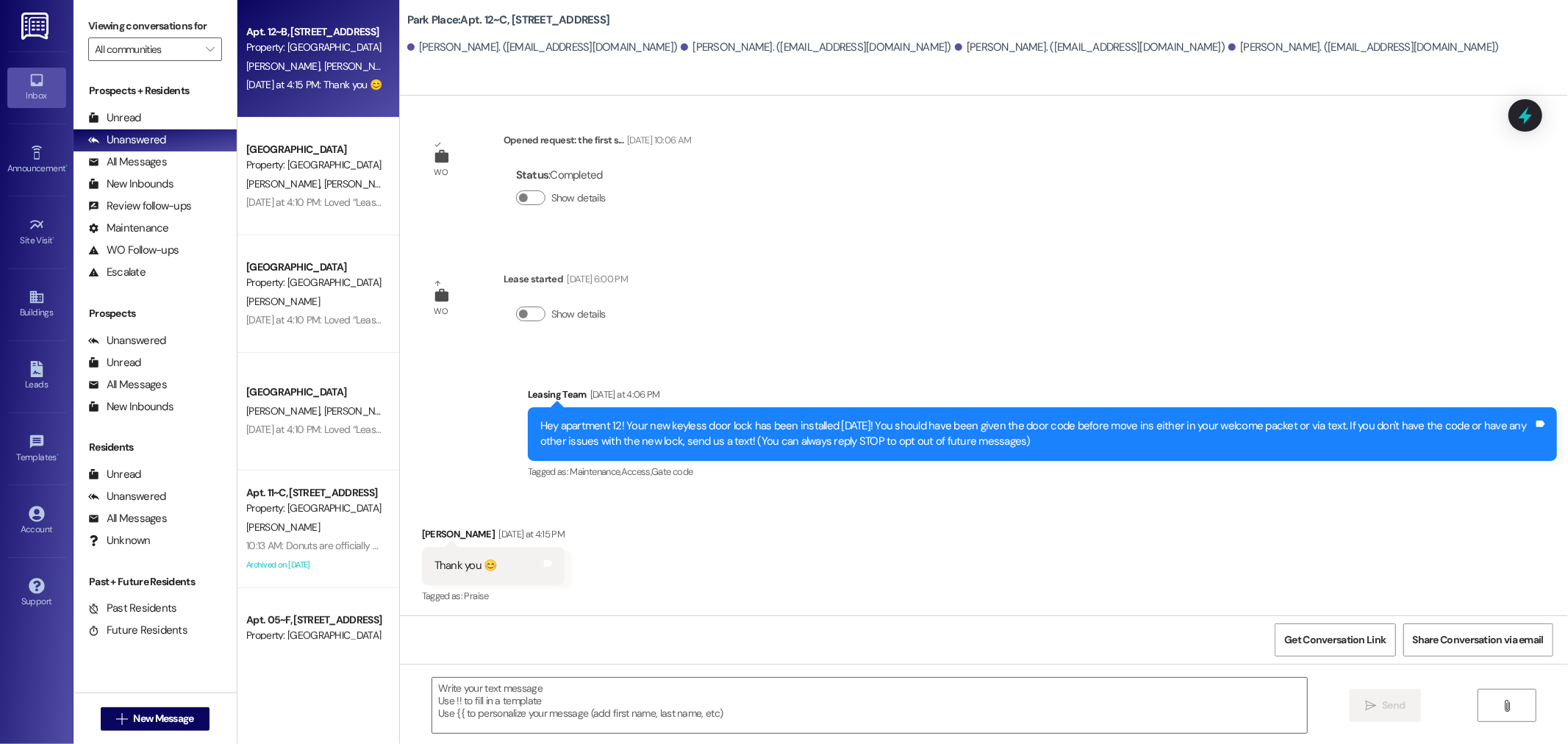
scroll to position [10, 0]
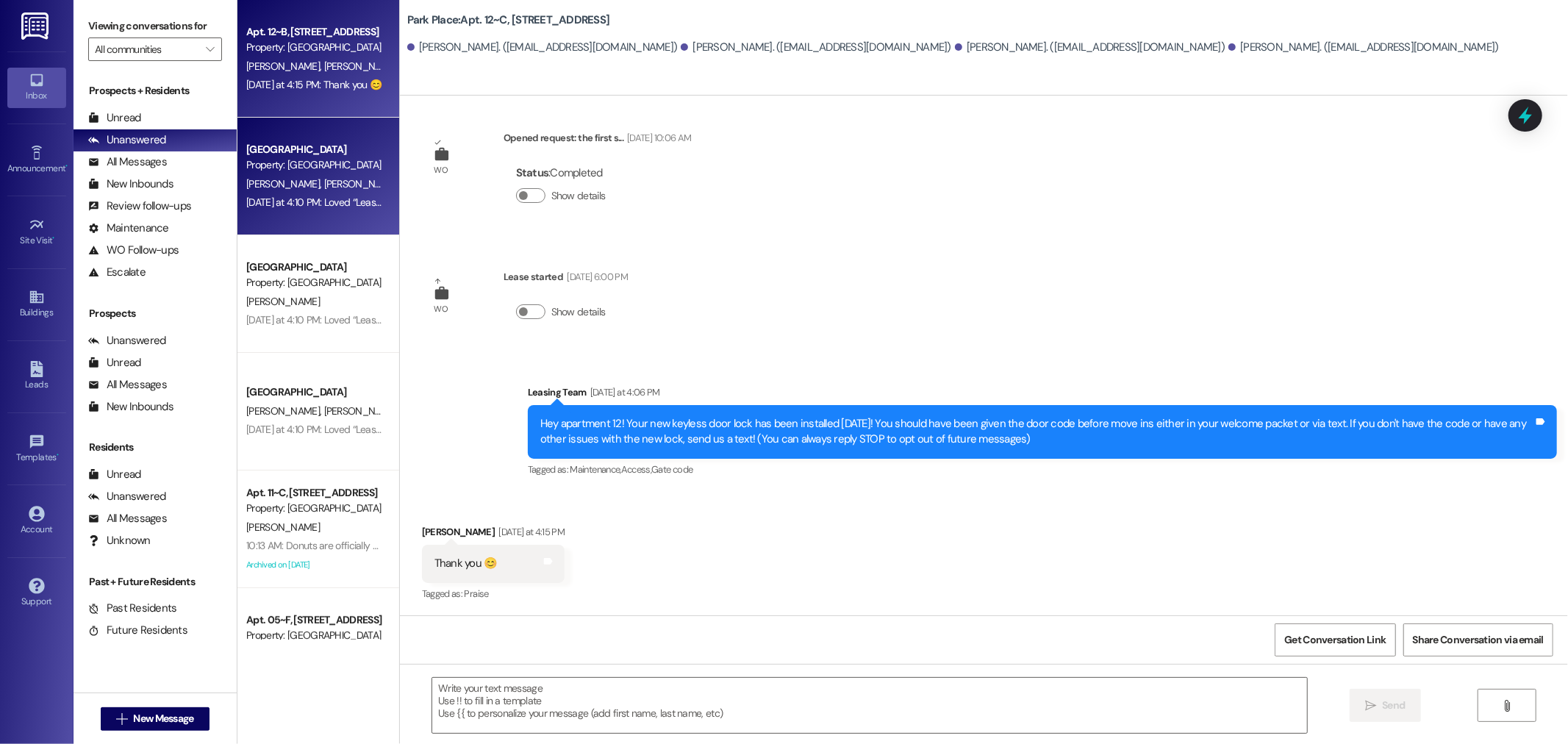
click at [323, 181] on span "R. Messick" at bounding box center [362, 184] width 78 height 13
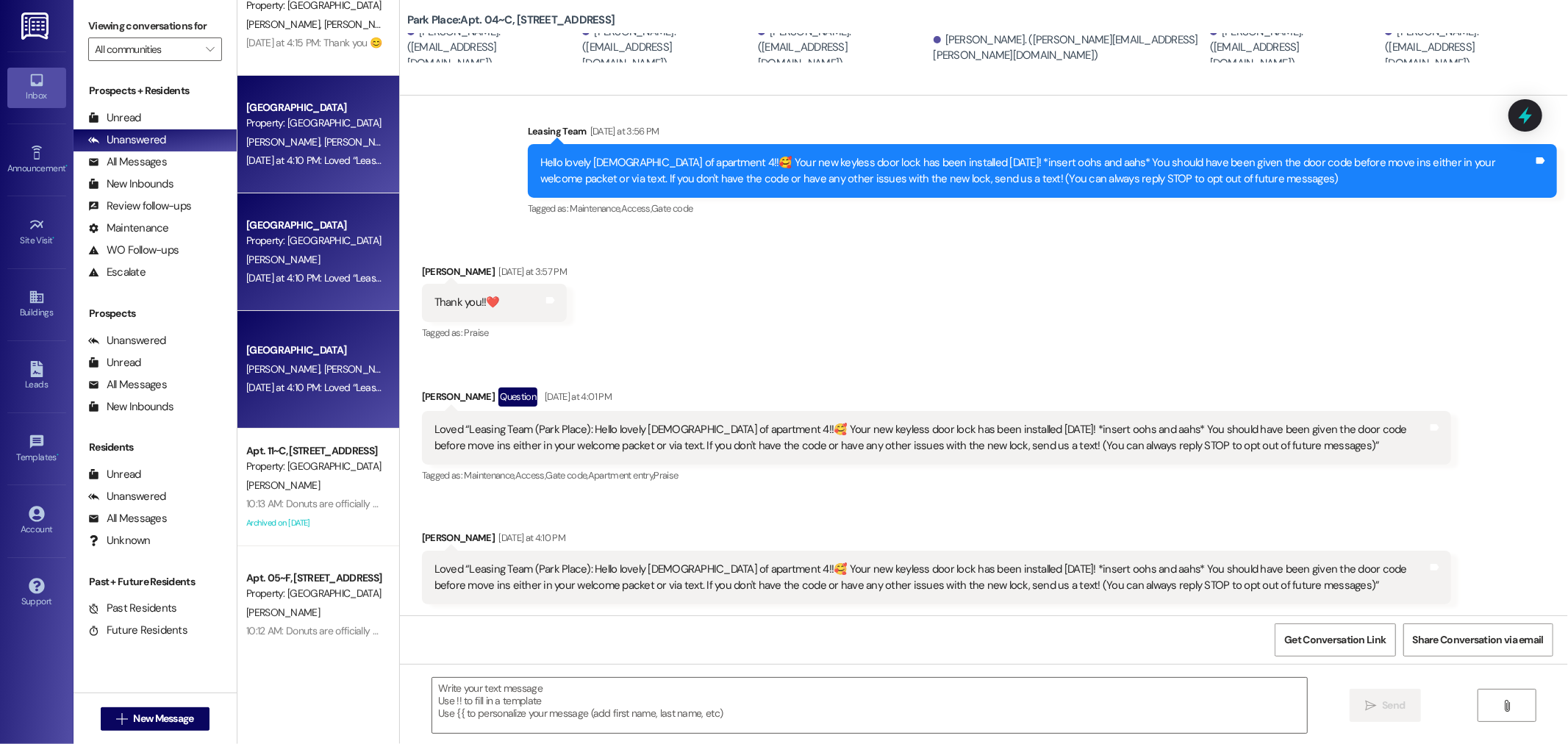
scroll to position [66, 0]
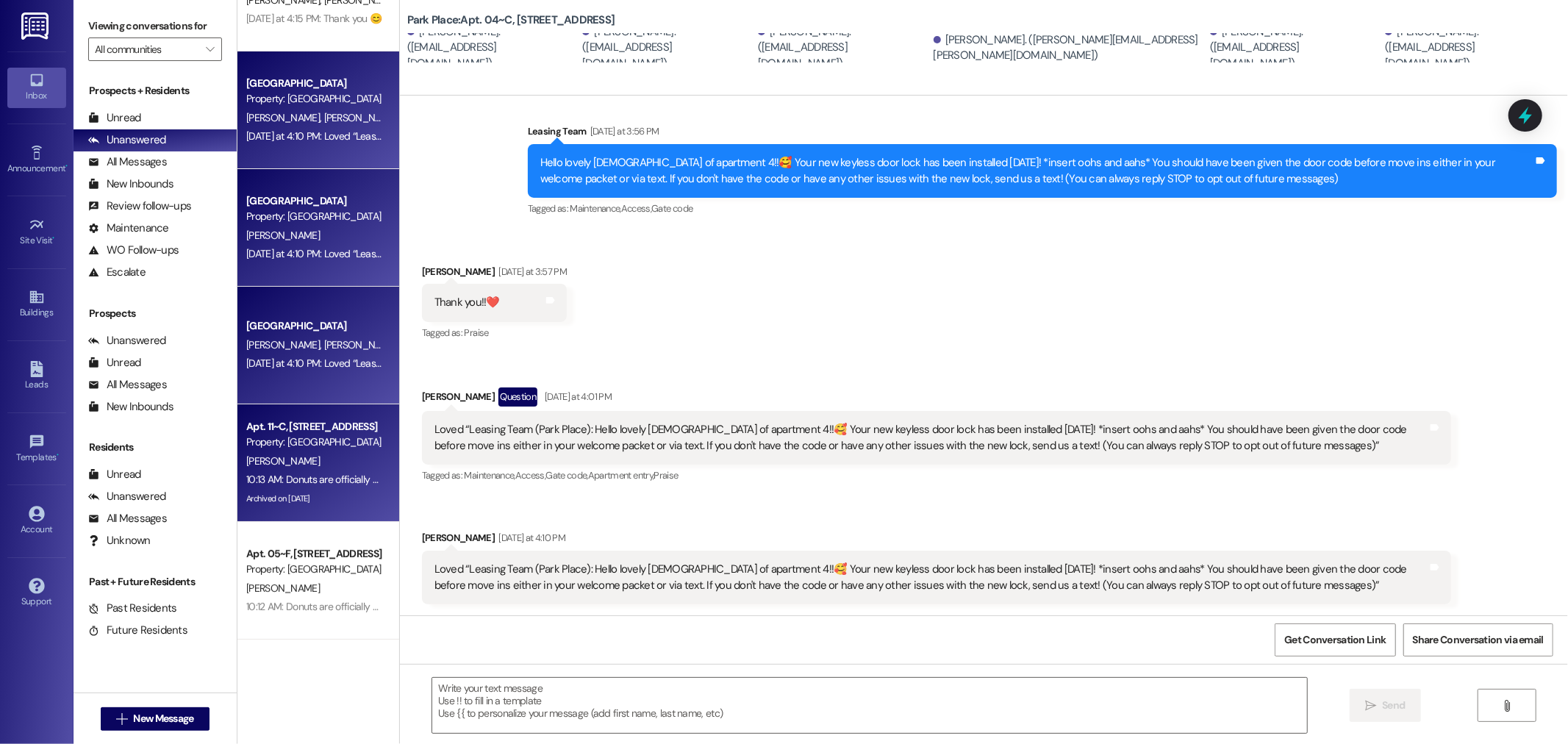
click at [311, 487] on div "10:13 AM: Donuts are officially here! Come grab a donut and say hi 😊 10:13 AM: …" at bounding box center [314, 479] width 139 height 18
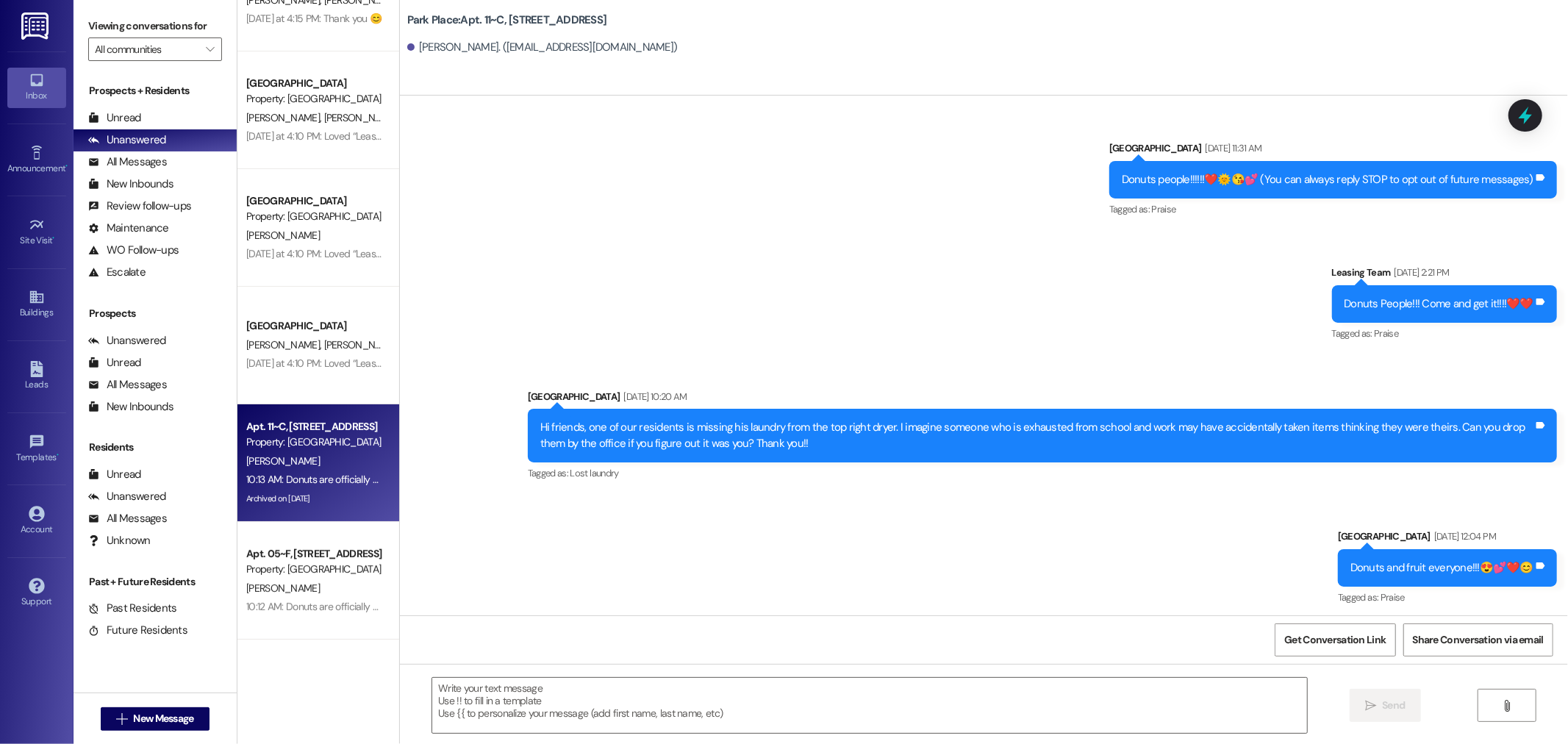
scroll to position [49319, 0]
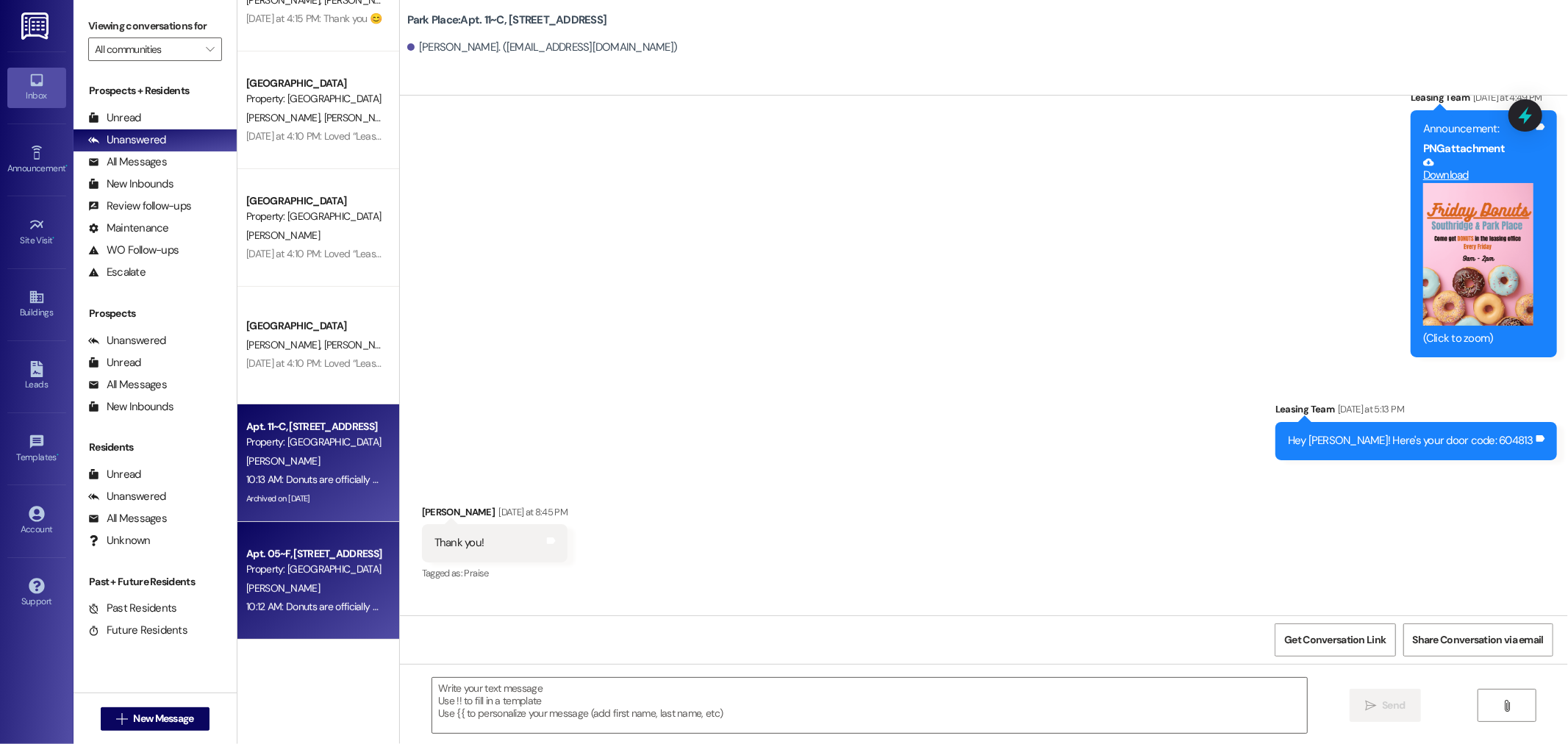
click at [289, 556] on div "Apt. 05~F, 1 Park Place" at bounding box center [314, 554] width 136 height 16
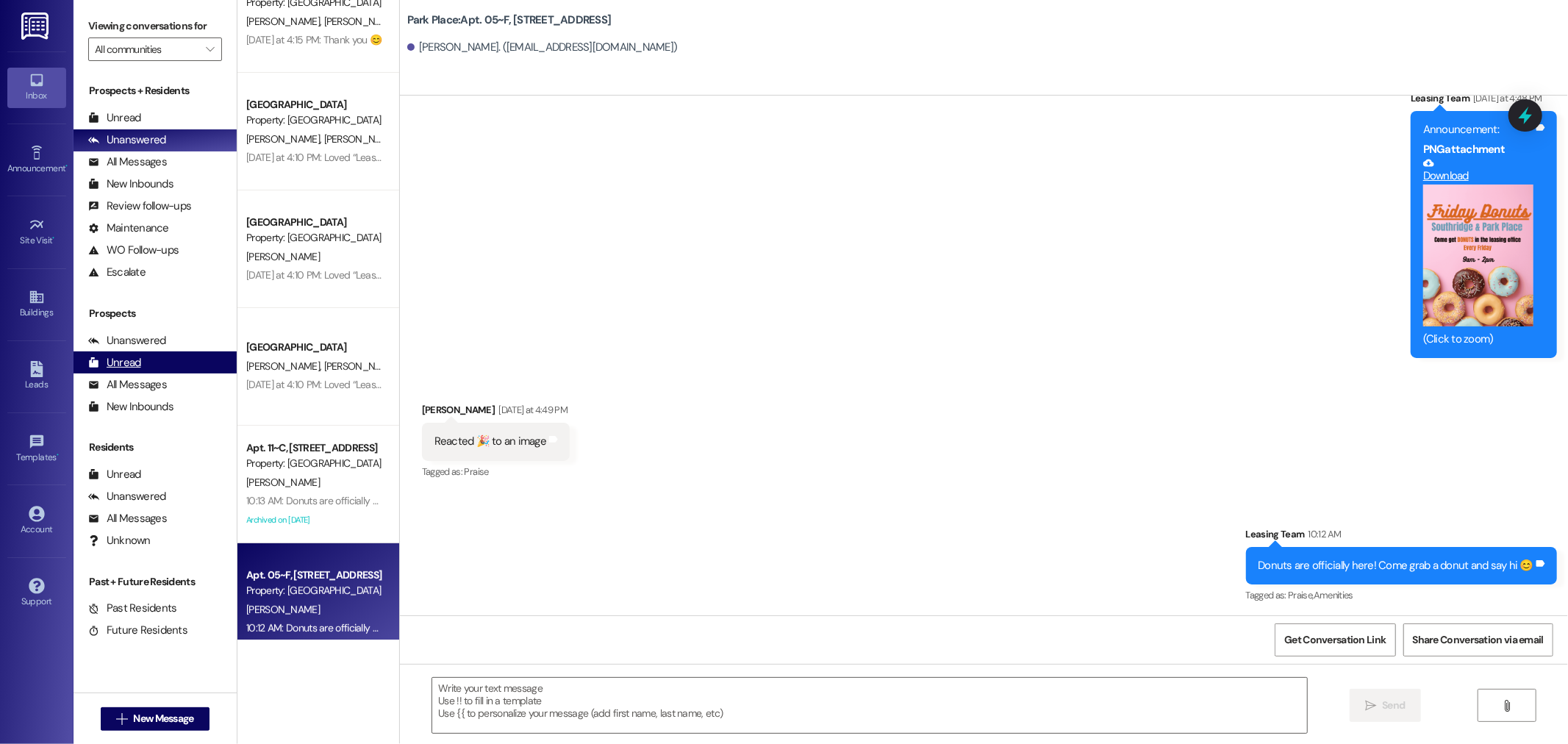
scroll to position [66, 0]
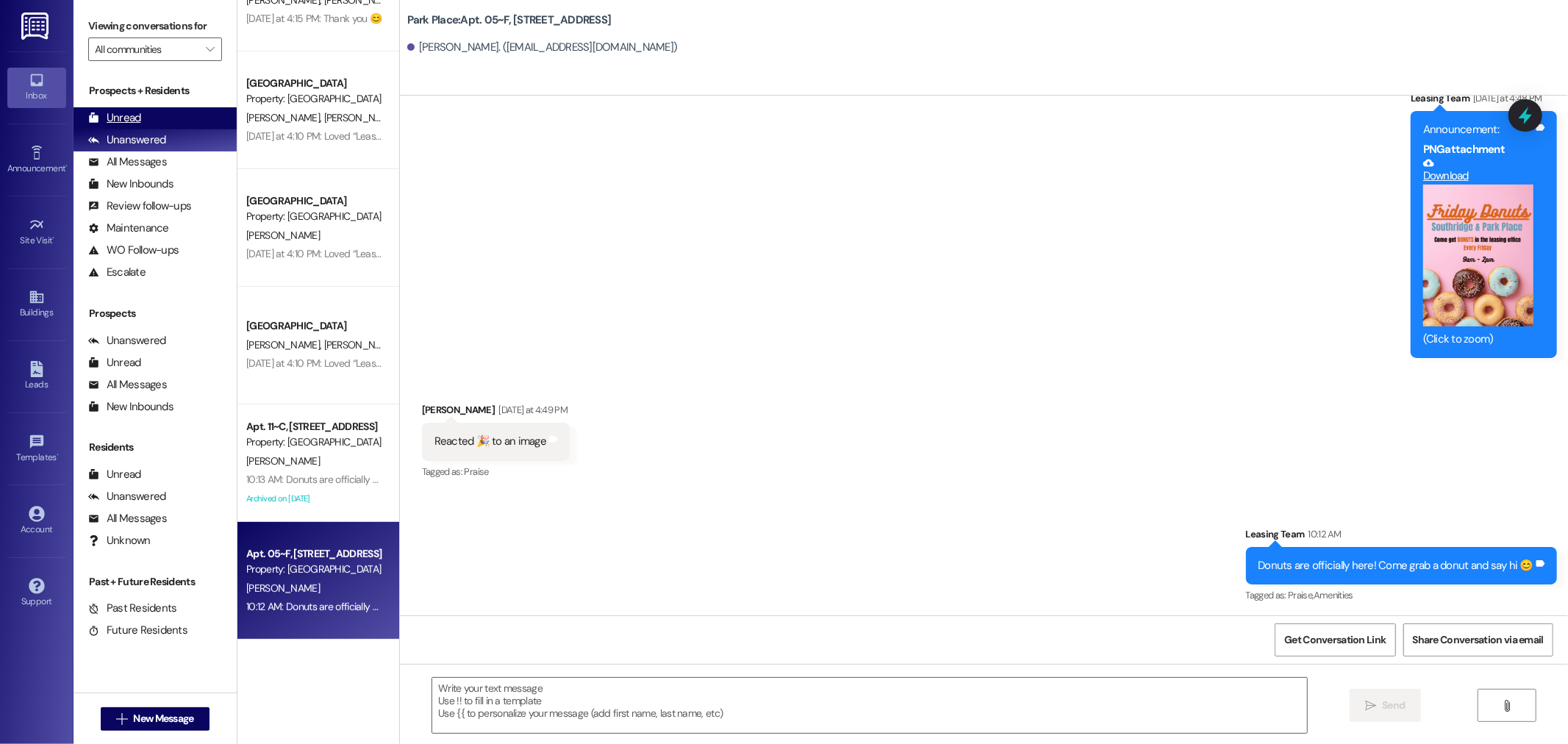
click at [166, 114] on div "Unread (0)" at bounding box center [155, 119] width 163 height 22
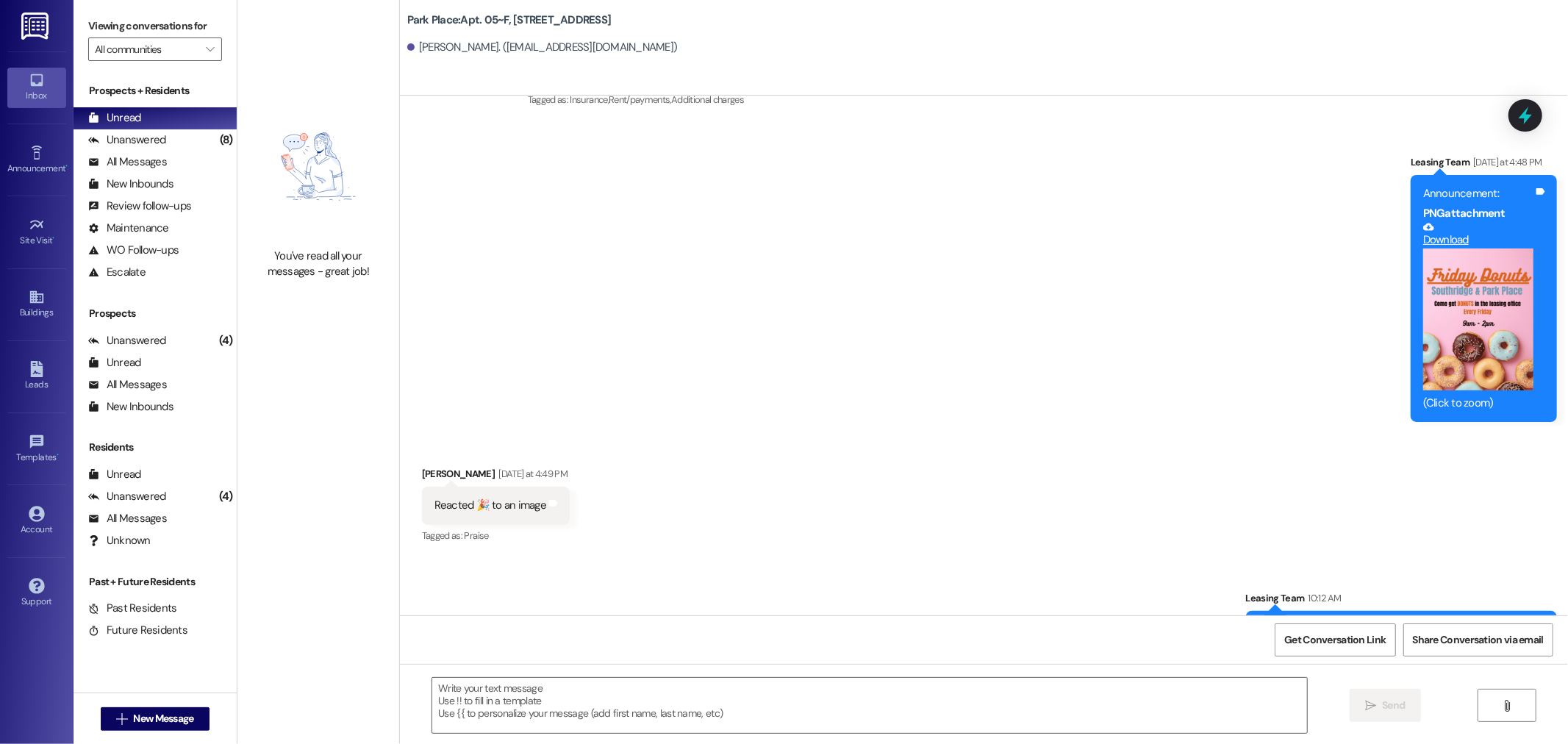
scroll to position [9036, 0]
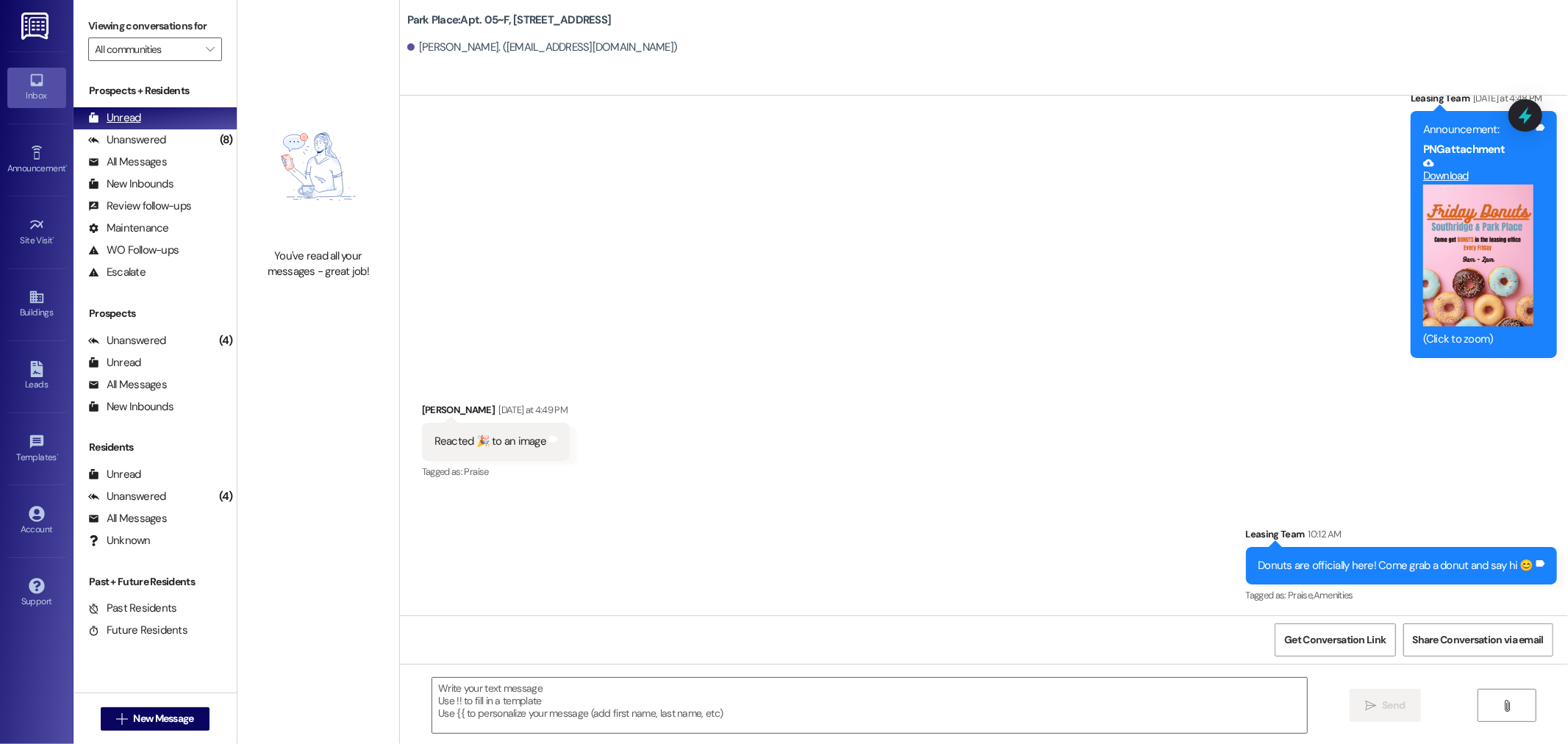
click at [162, 111] on div "Unread (0)" at bounding box center [155, 119] width 163 height 22
click at [163, 134] on div "Unanswered" at bounding box center [126, 140] width 78 height 16
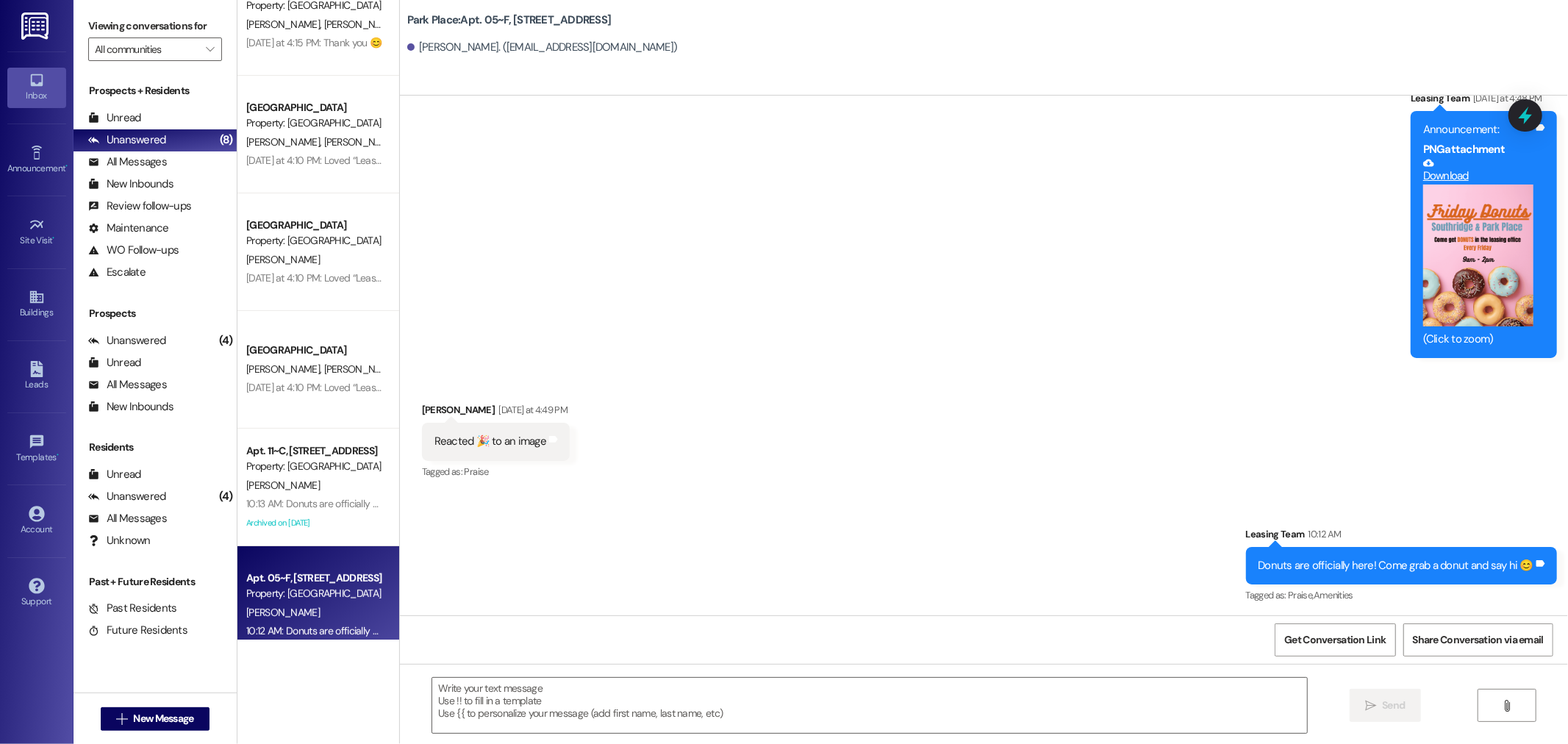
scroll to position [66, 0]
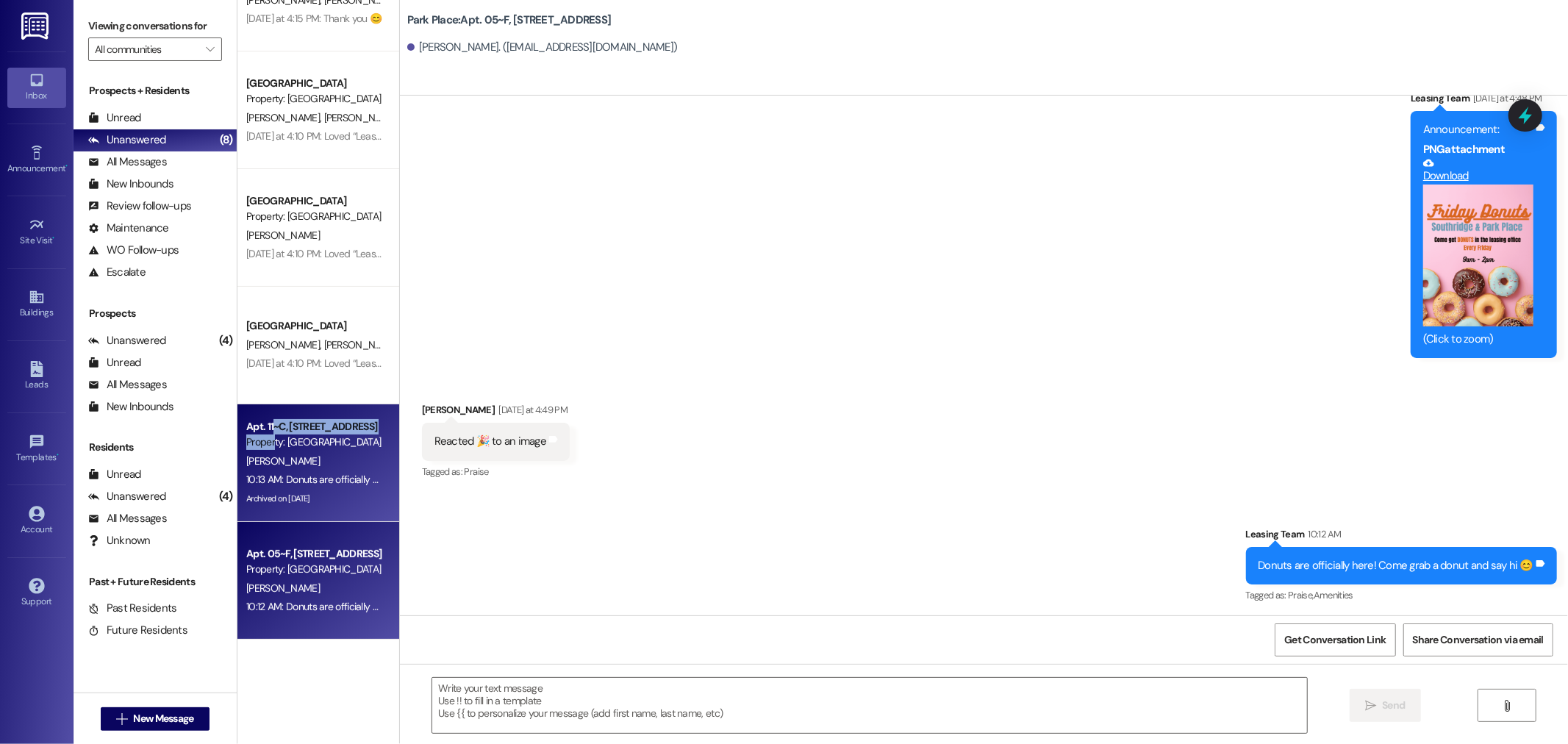
click at [265, 432] on div "Apt. 11~C, 1 Park Place Property: Park Place" at bounding box center [314, 435] width 139 height 35
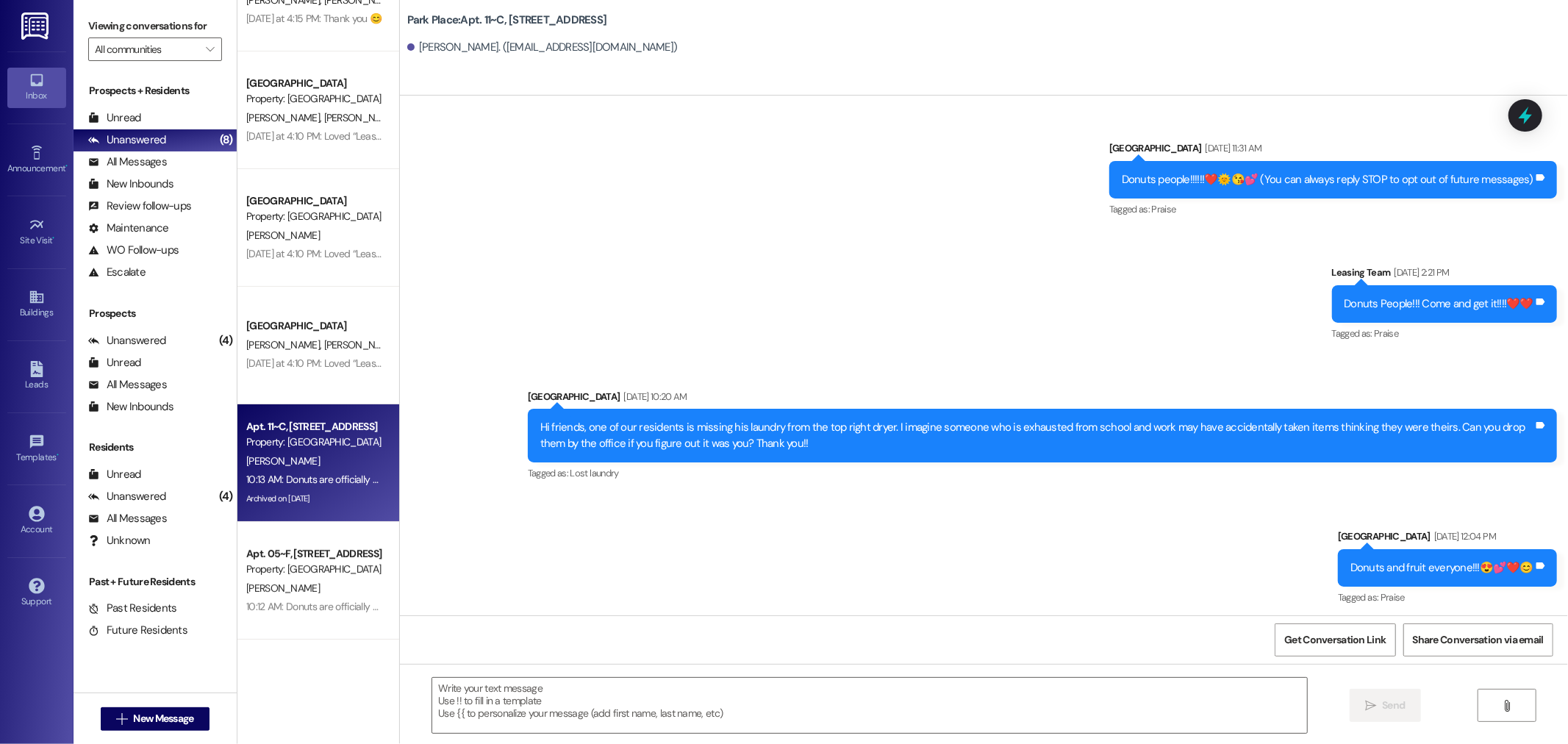
scroll to position [49319, 0]
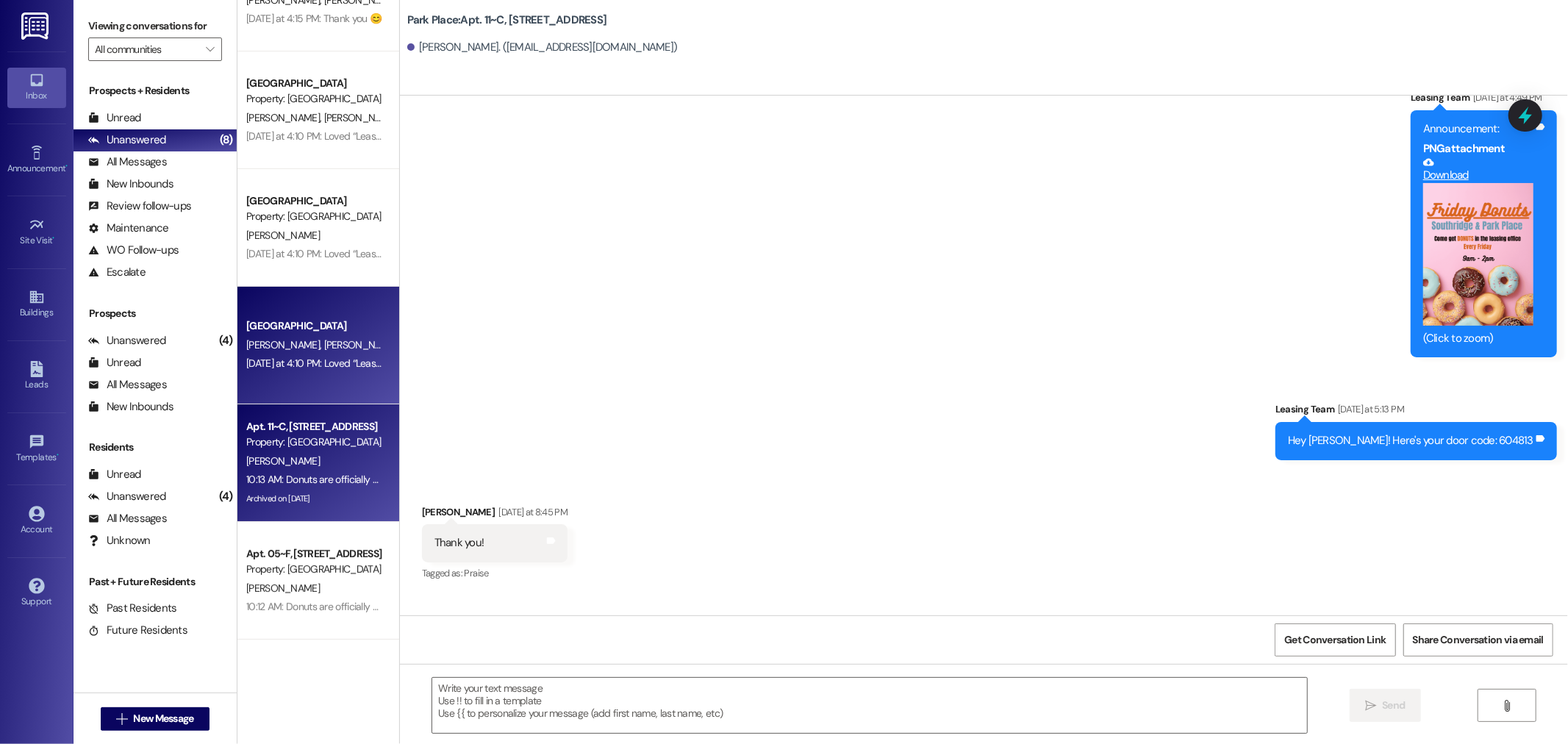
click at [291, 370] on div "Yesterday at 4:10 PM: Loved “Leasing Team (Park Place): Hello lovely ladies of …" at bounding box center [314, 363] width 139 height 18
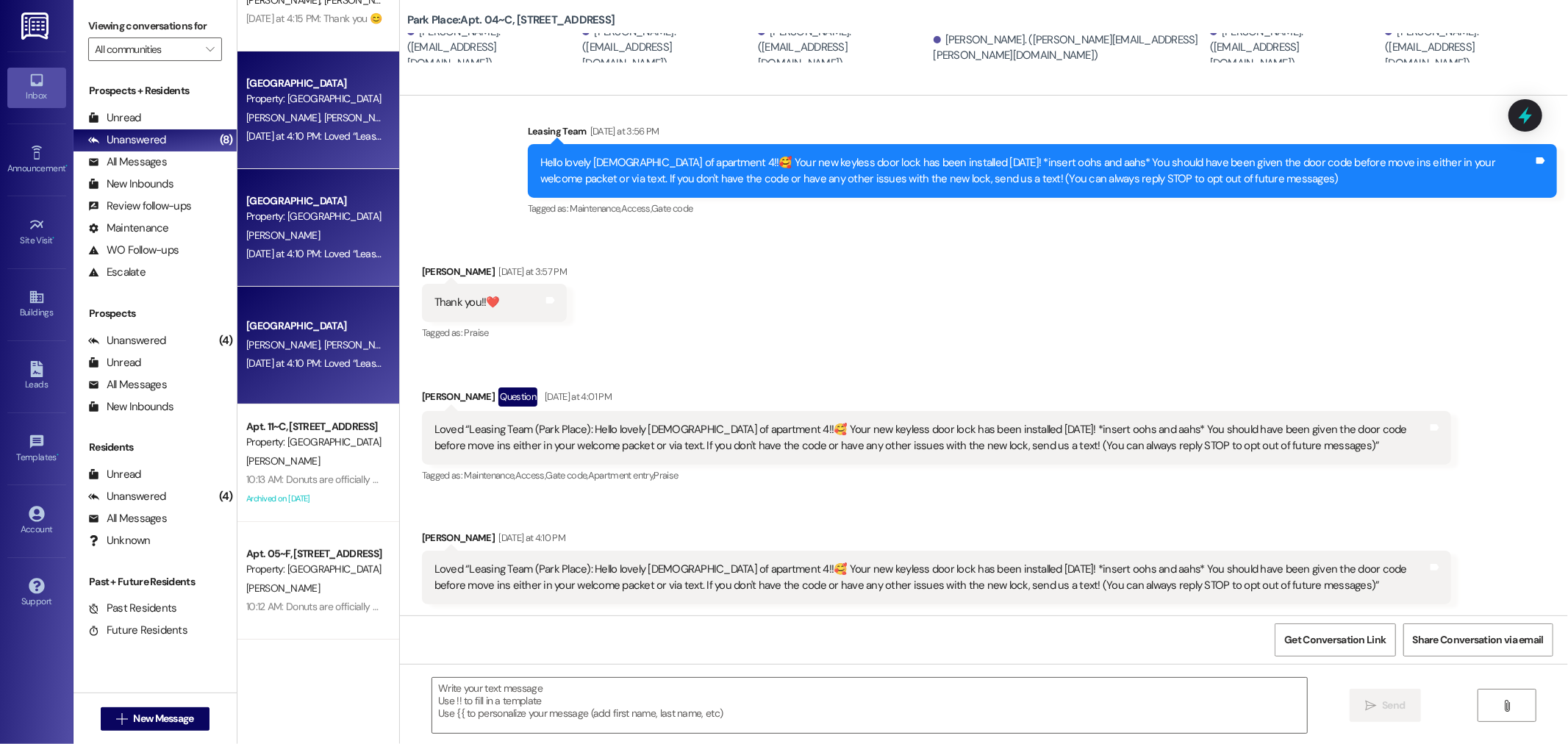
scroll to position [0, 0]
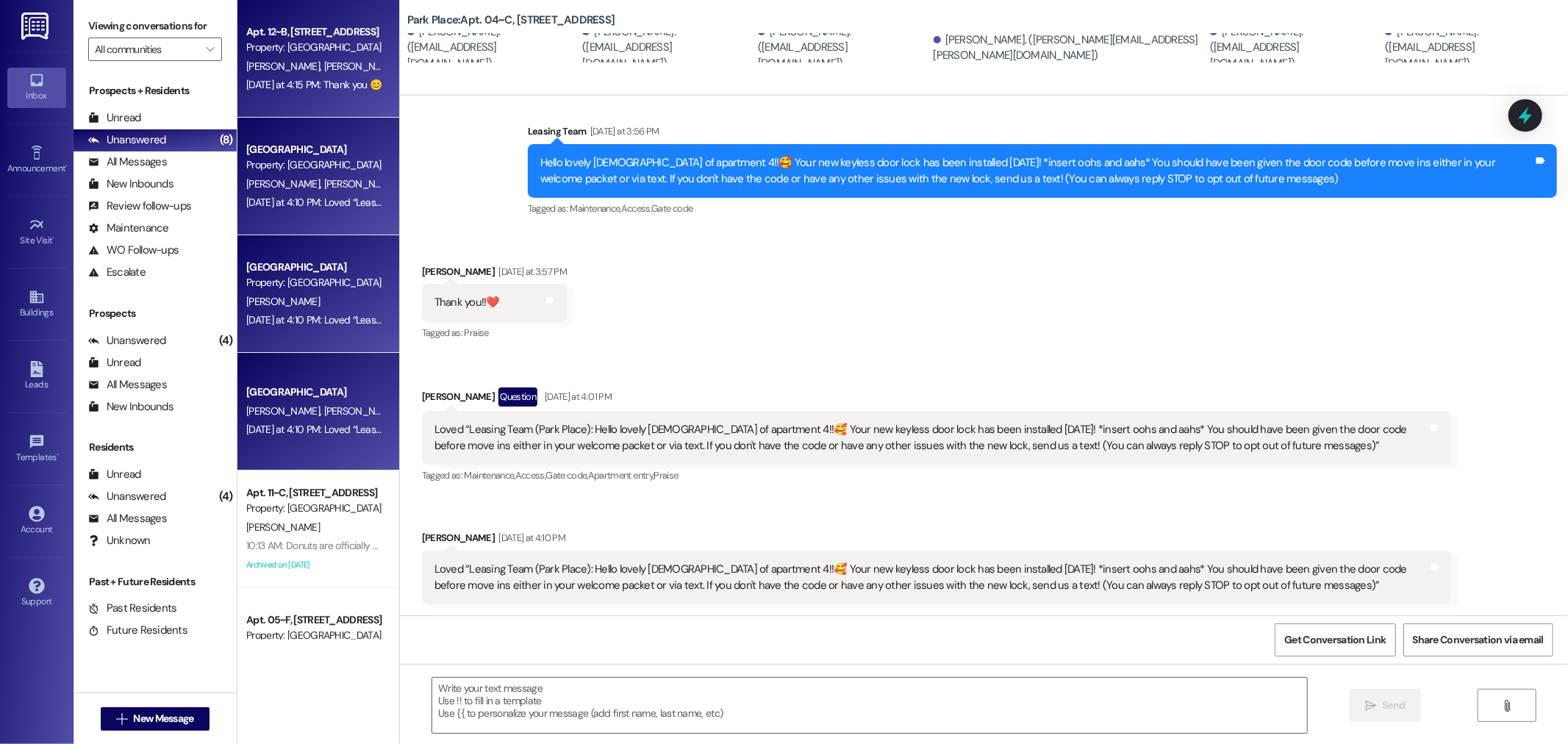
click at [323, 70] on span "J. Wilde" at bounding box center [362, 66] width 78 height 13
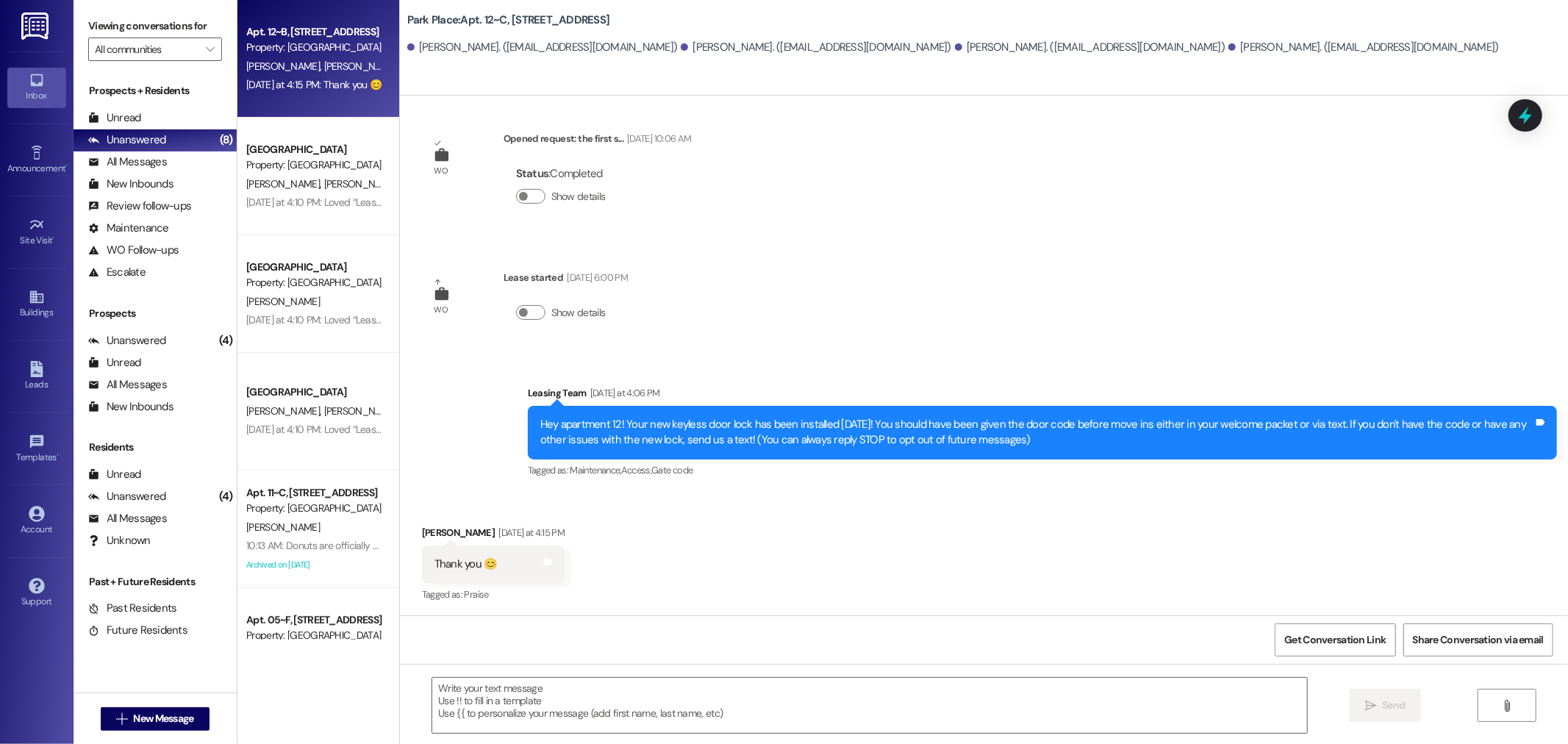
scroll to position [66, 0]
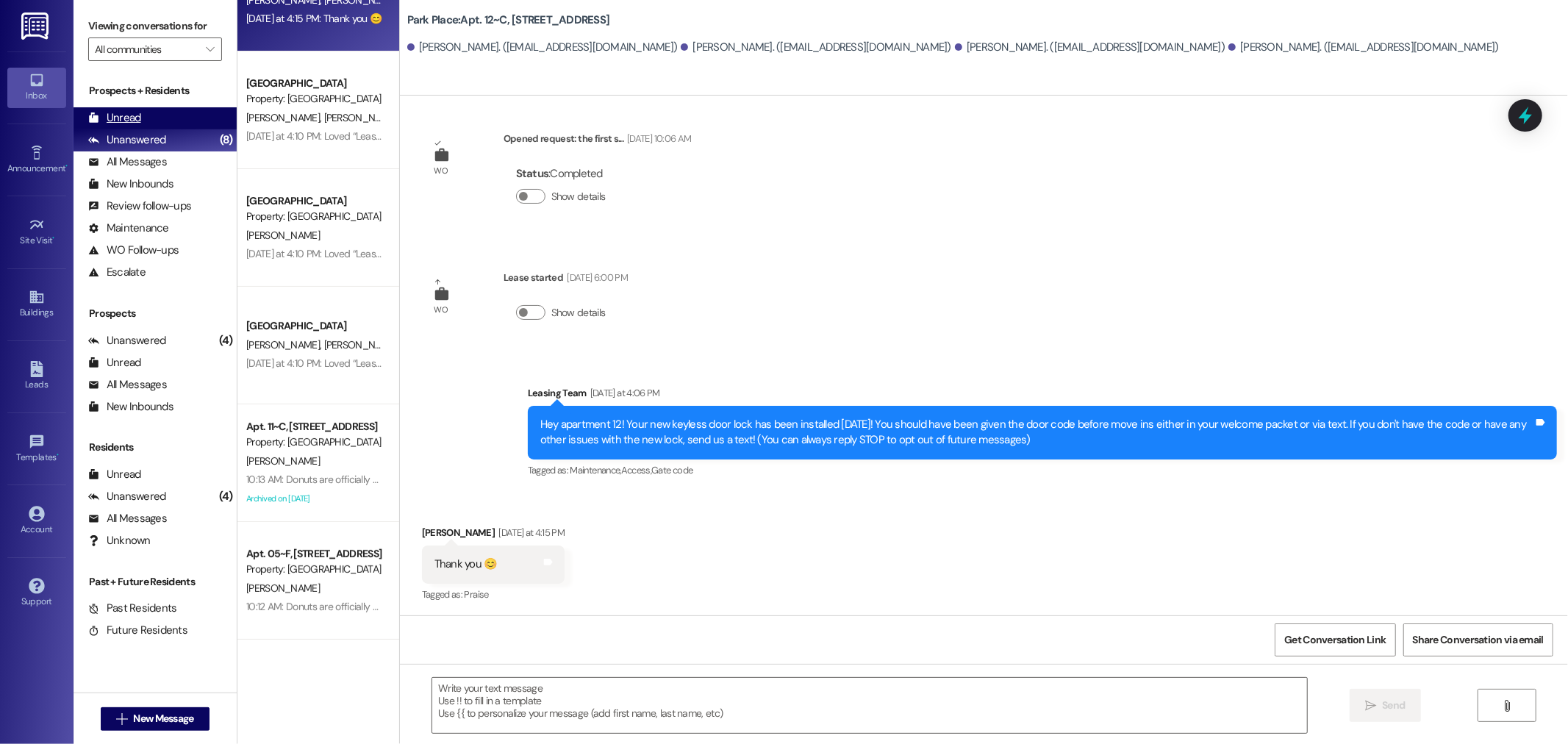
click at [166, 119] on div "Unread (0)" at bounding box center [155, 119] width 163 height 22
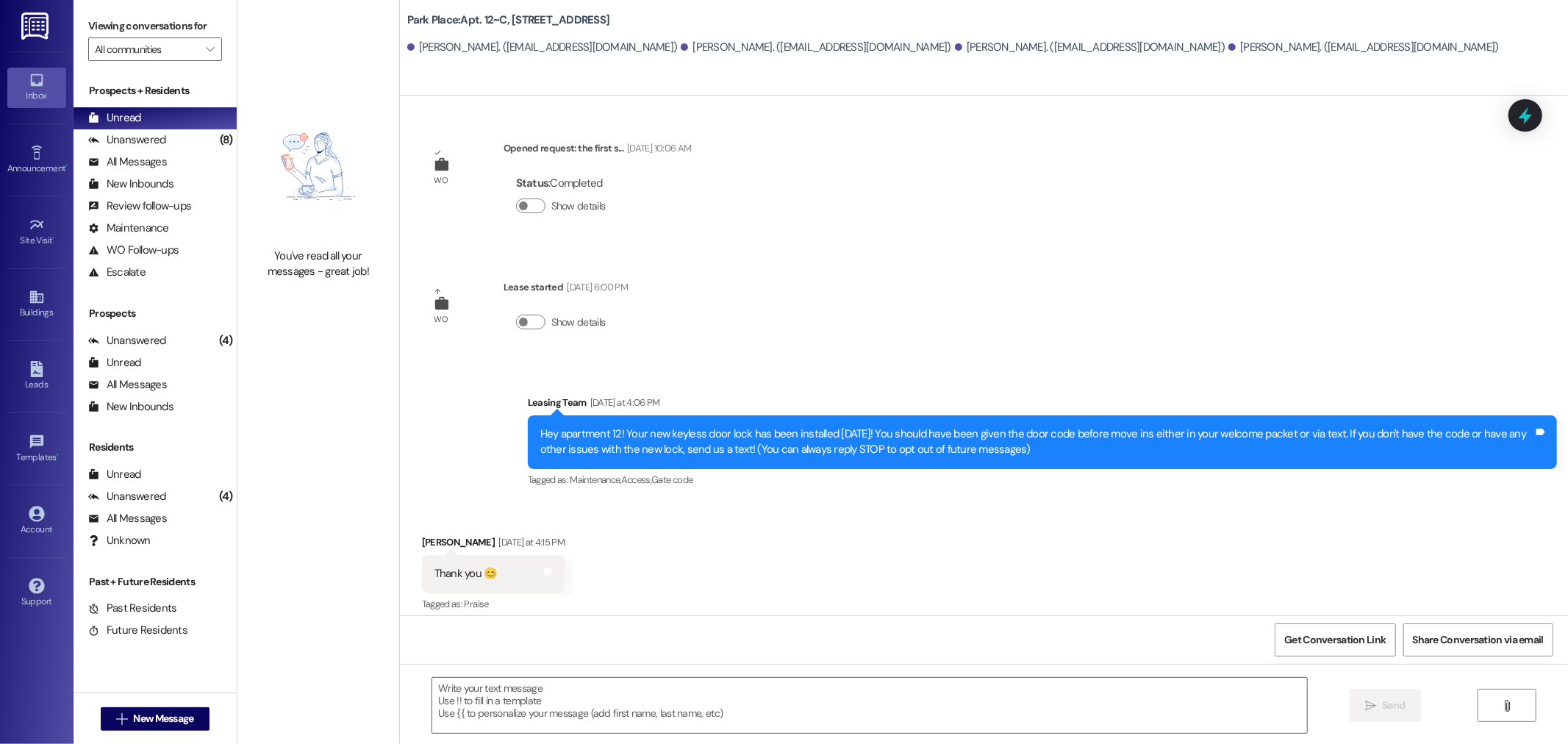
scroll to position [9, 0]
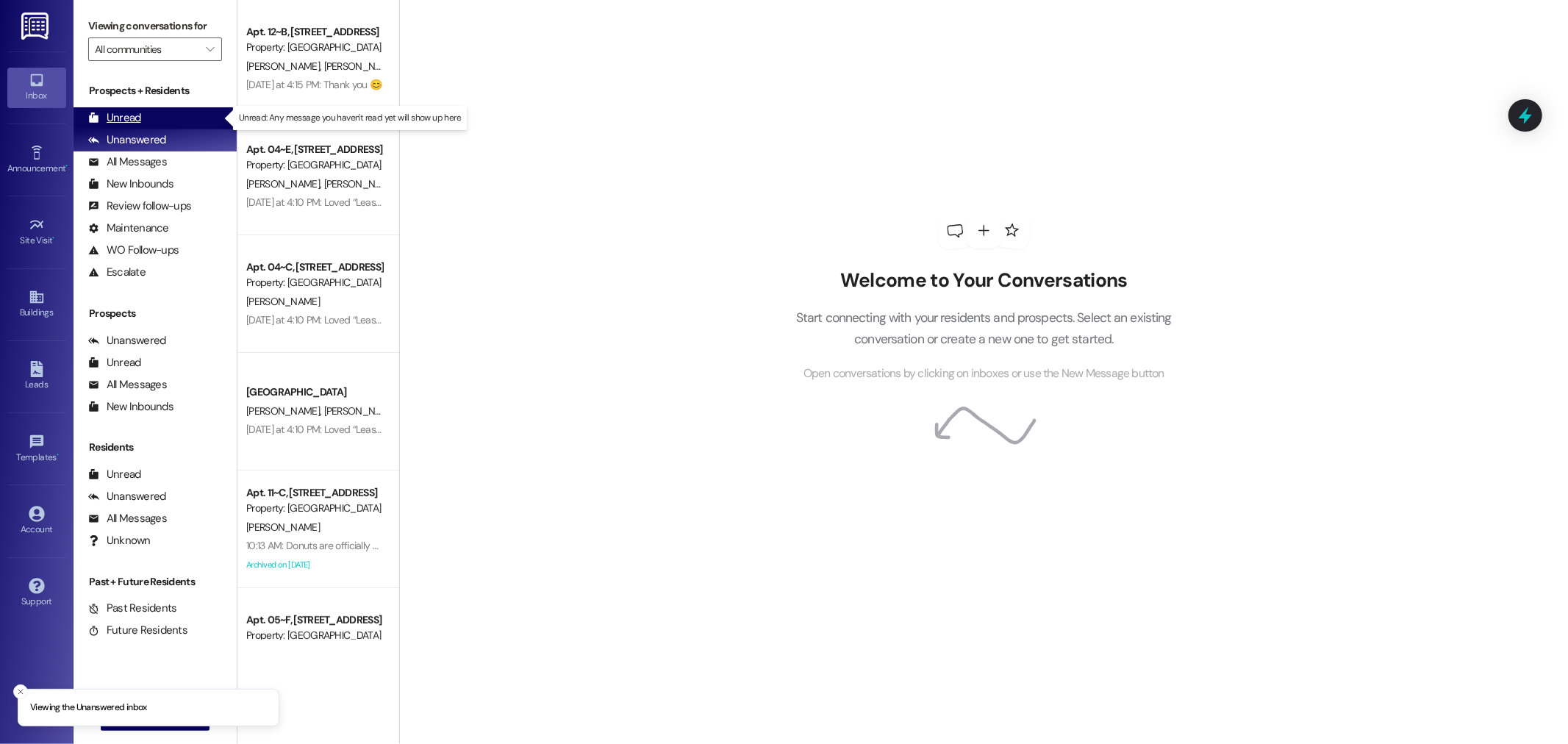
click at [164, 118] on div "Unread (0)" at bounding box center [155, 119] width 163 height 22
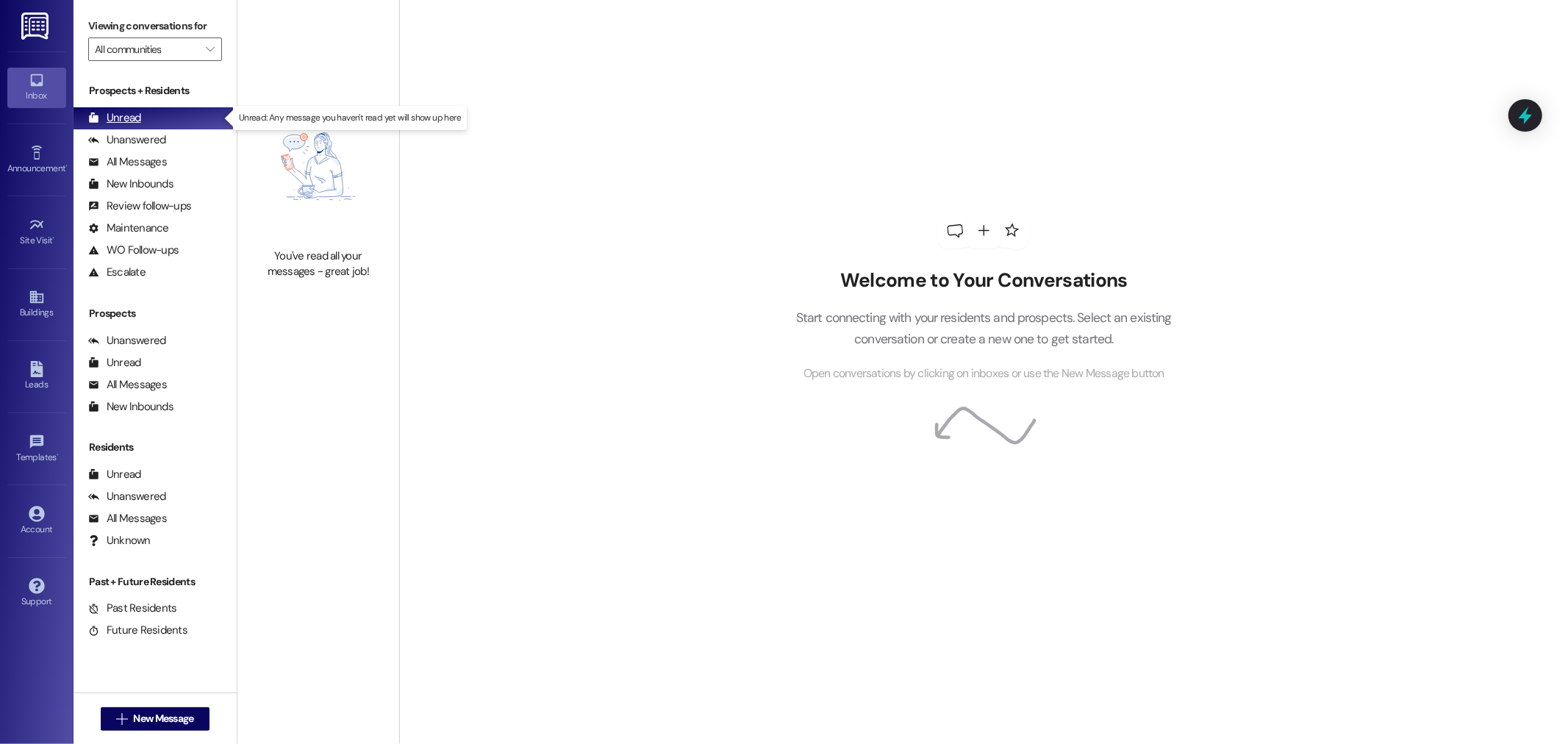
click at [130, 112] on div "Unread" at bounding box center [114, 118] width 53 height 16
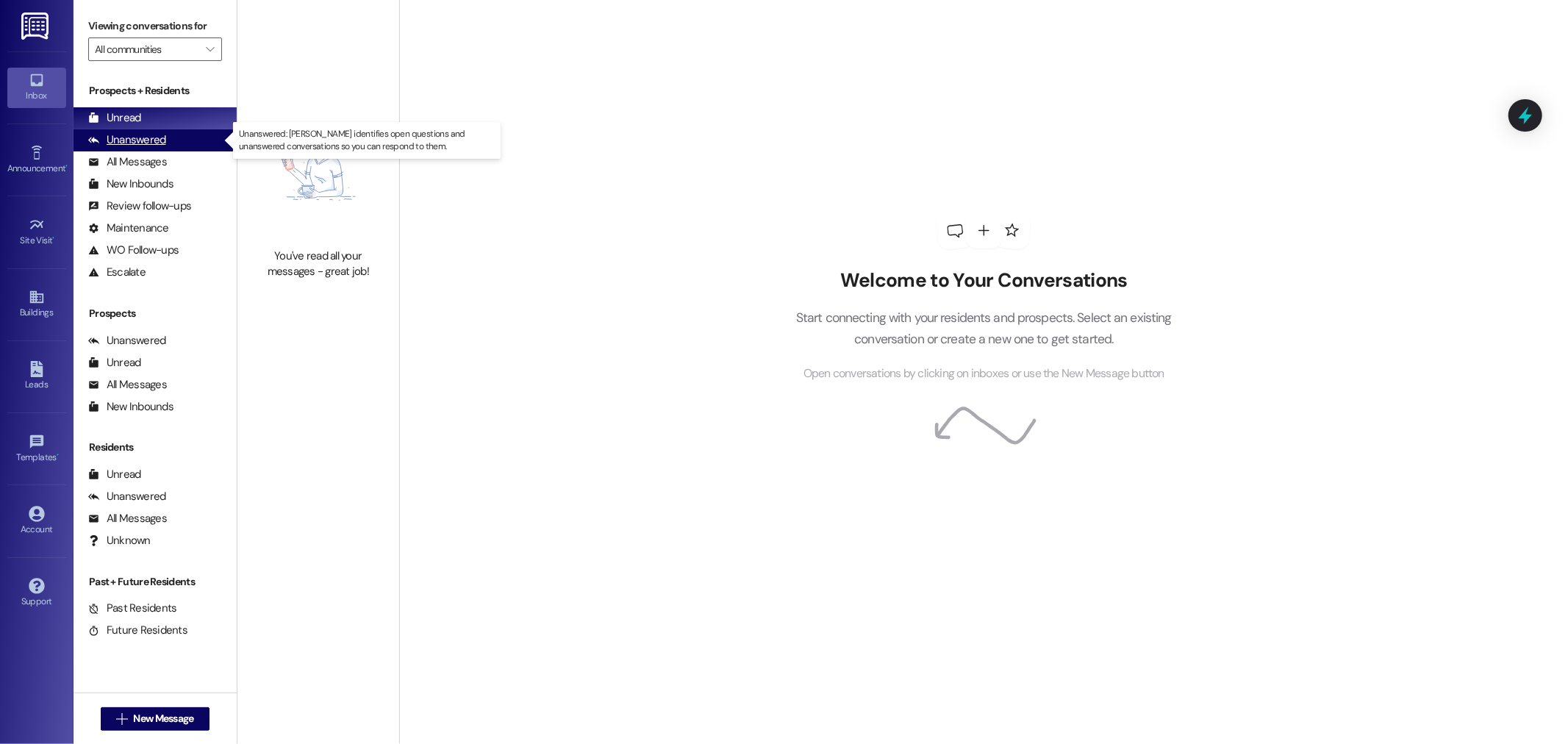
click at [137, 137] on div "Unanswered" at bounding box center [126, 140] width 78 height 16
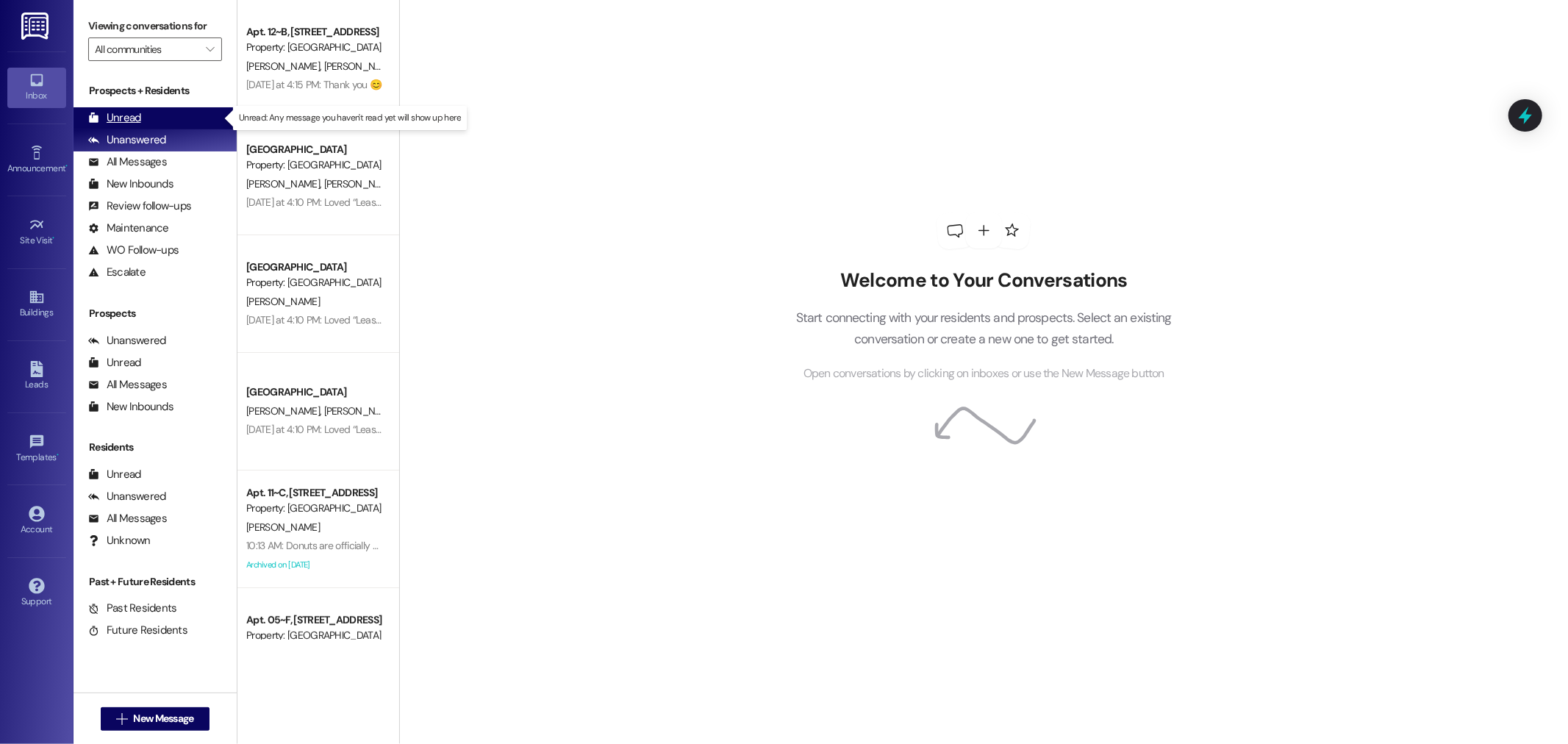
click at [125, 120] on div "Unread" at bounding box center [114, 118] width 53 height 16
